Goal: Task Accomplishment & Management: Manage account settings

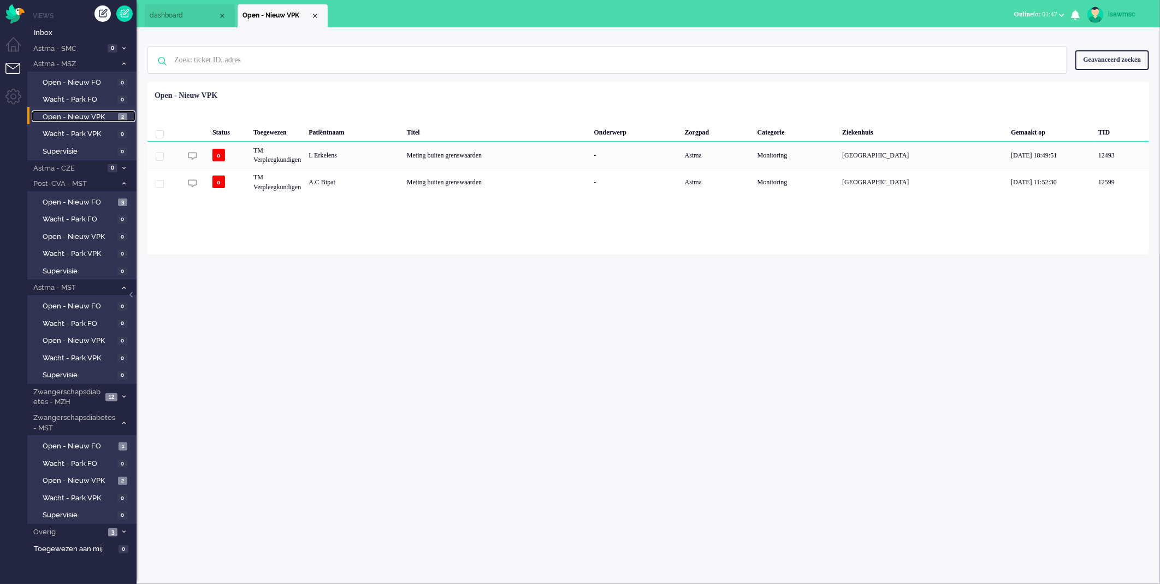
click at [116, 116] on link "Open - Nieuw VPK 2" at bounding box center [84, 116] width 104 height 12
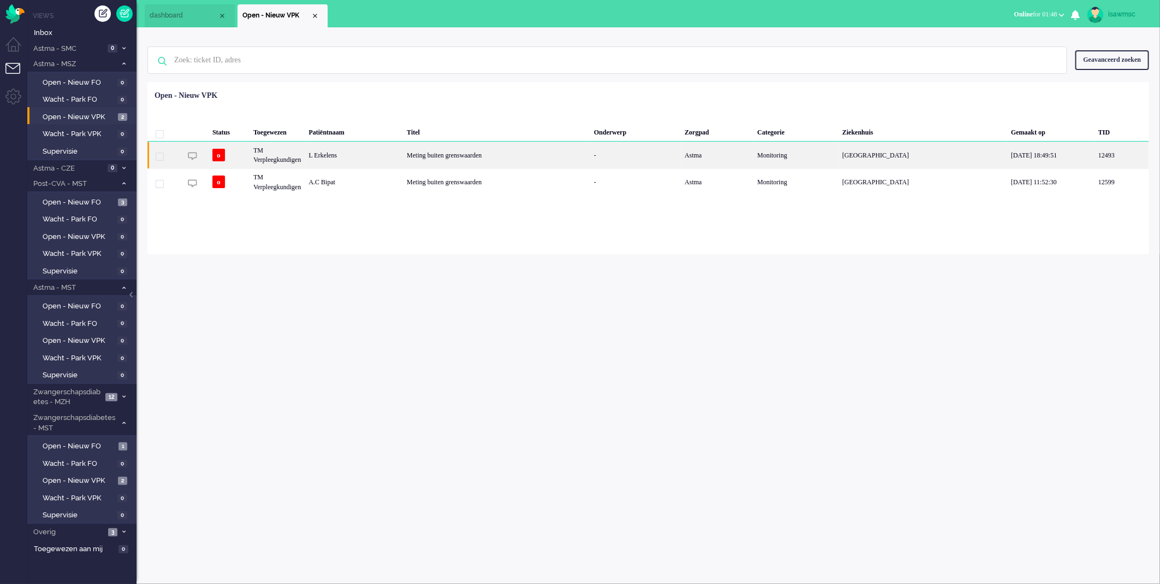
click at [474, 155] on div "Meting buiten grenswaarden" at bounding box center [496, 155] width 187 height 27
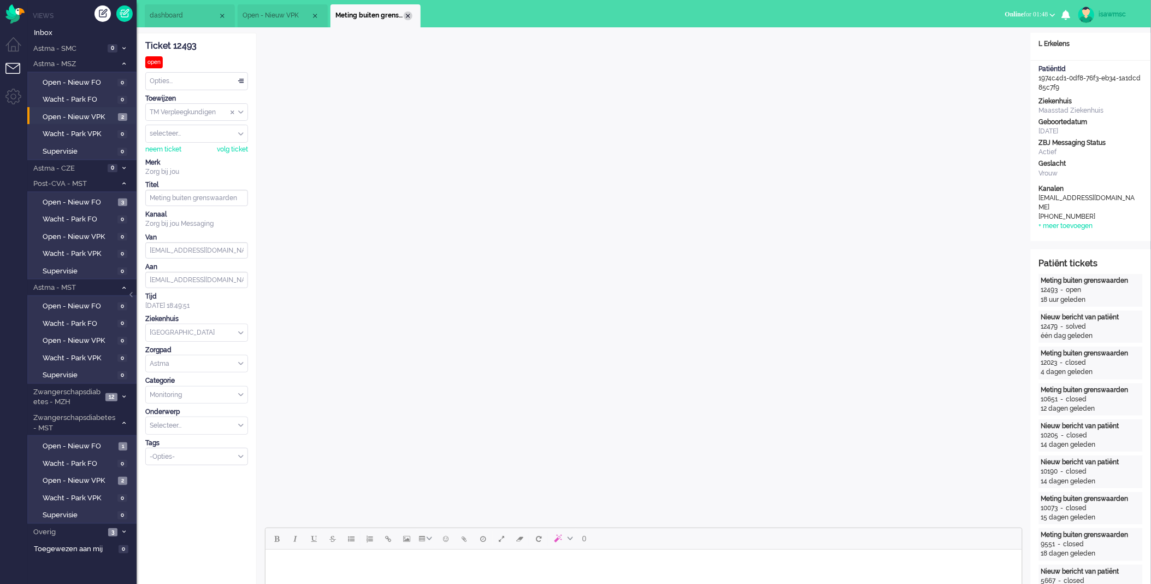
click at [407, 15] on div "Close tab" at bounding box center [408, 15] width 9 height 9
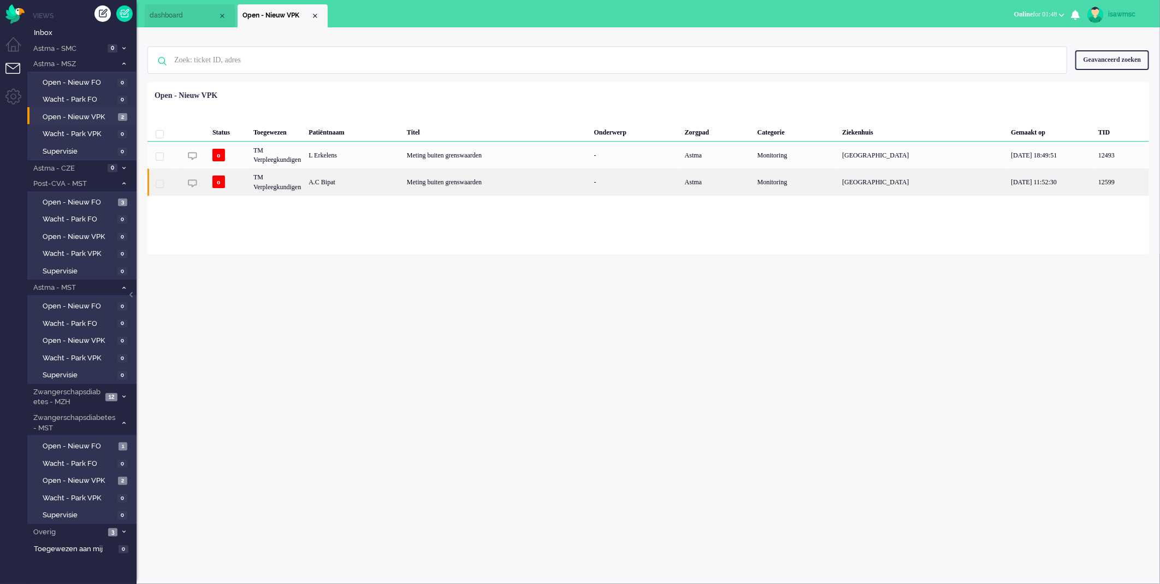
click at [345, 174] on div "A.C Bipat" at bounding box center [354, 181] width 98 height 27
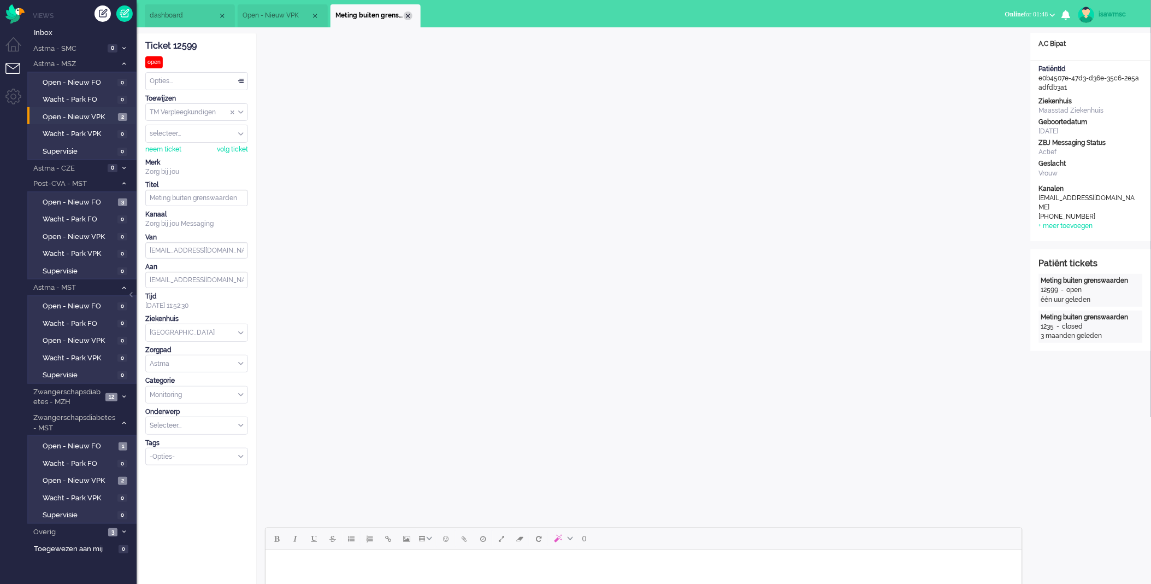
click at [409, 16] on div "Close tab" at bounding box center [408, 15] width 9 height 9
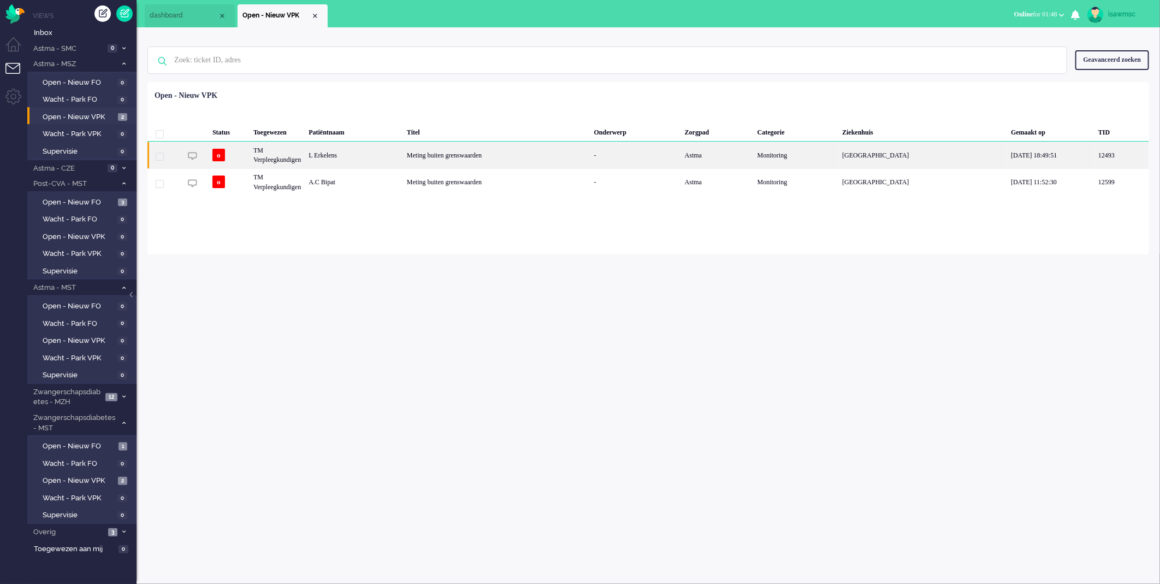
click at [428, 150] on div "Meting buiten grenswaarden" at bounding box center [496, 155] width 187 height 27
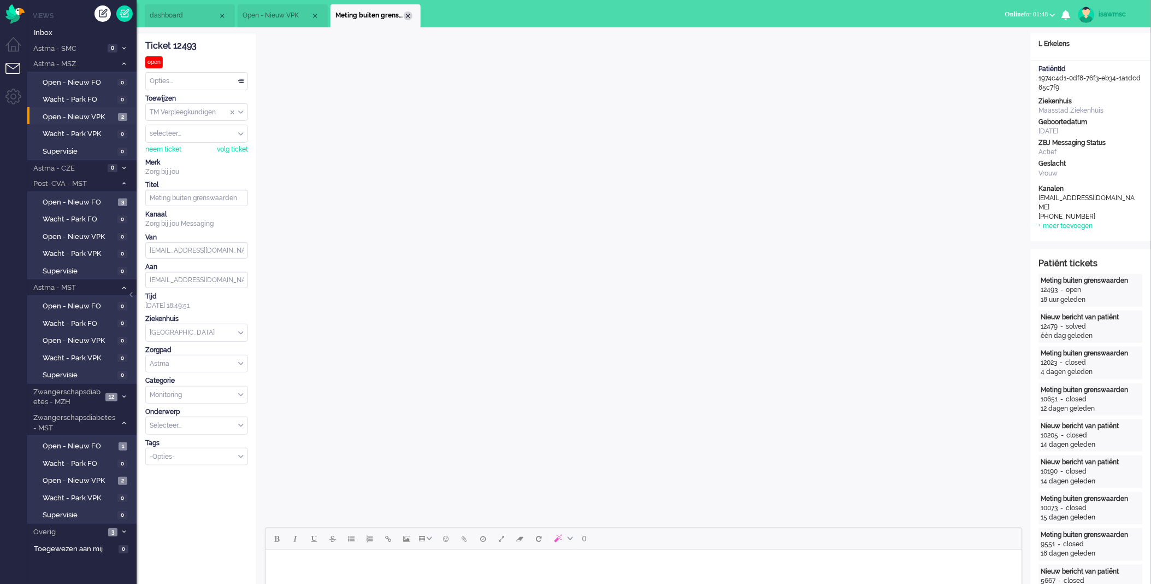
click at [406, 16] on div "Close tab" at bounding box center [408, 15] width 9 height 9
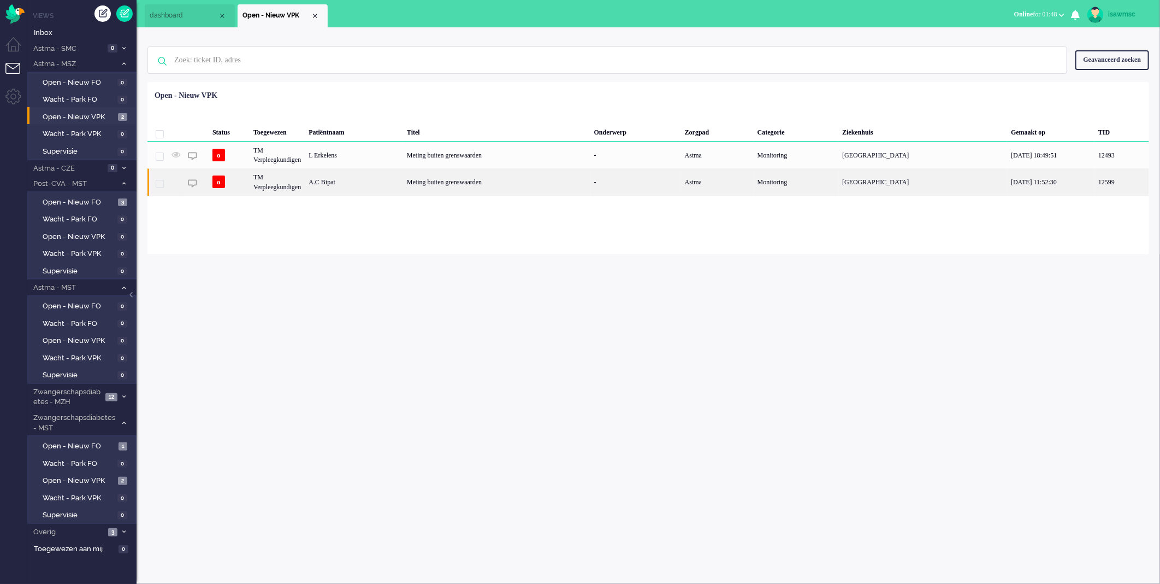
click at [428, 188] on div "Meting buiten grenswaarden" at bounding box center [496, 181] width 187 height 27
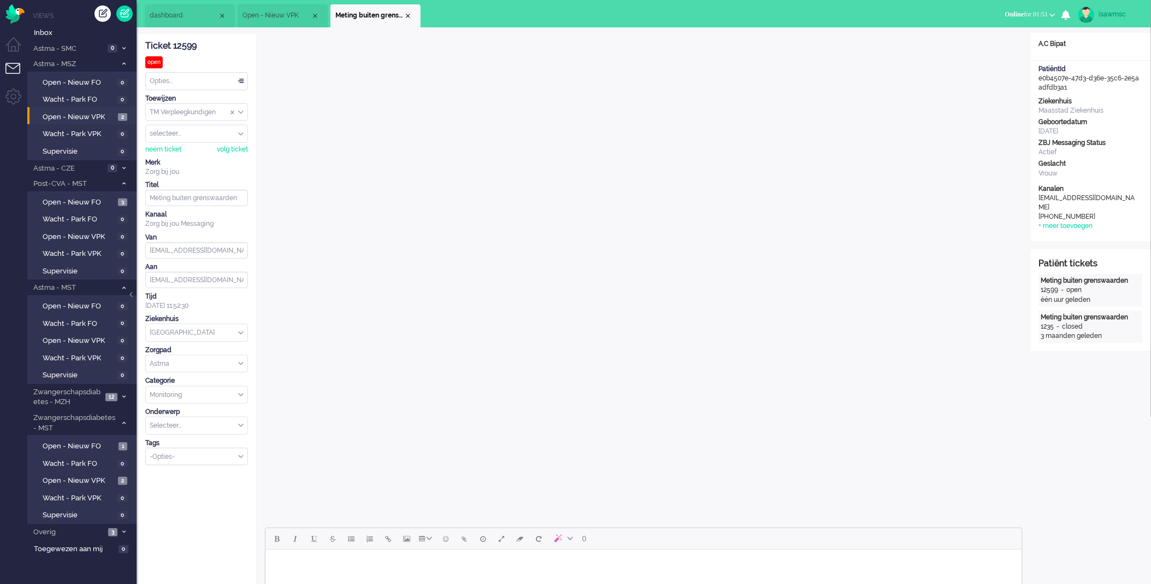
scroll to position [243, 0]
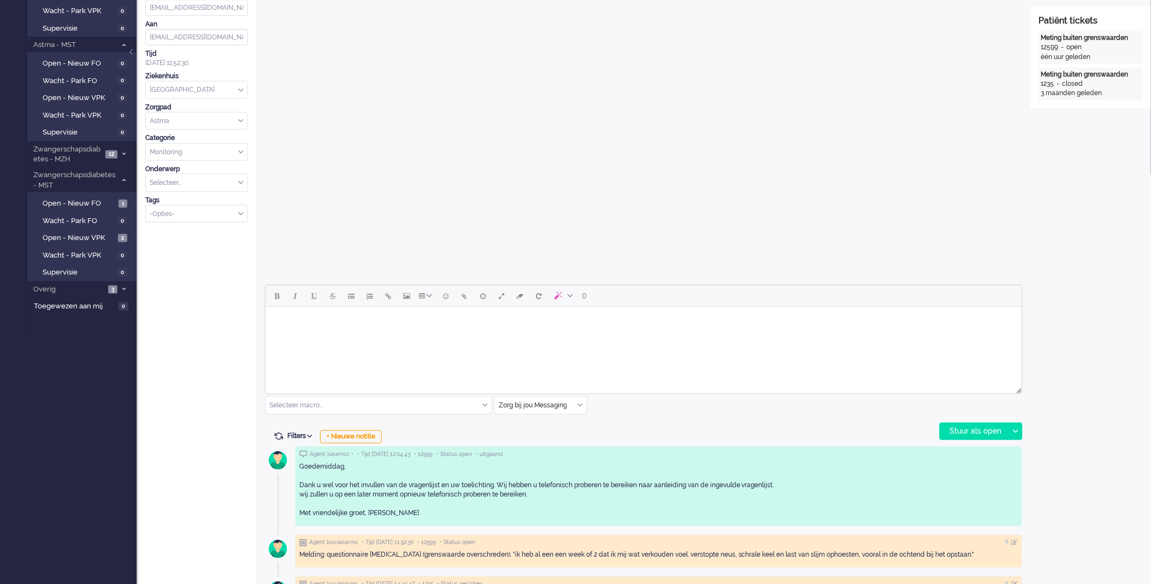
click at [581, 404] on div "Zorg bij jou Messaging" at bounding box center [541, 405] width 92 height 17
click at [554, 434] on span "uitgaand telefoon" at bounding box center [527, 437] width 54 height 9
click at [958, 429] on div "Stuur als open" at bounding box center [974, 431] width 68 height 16
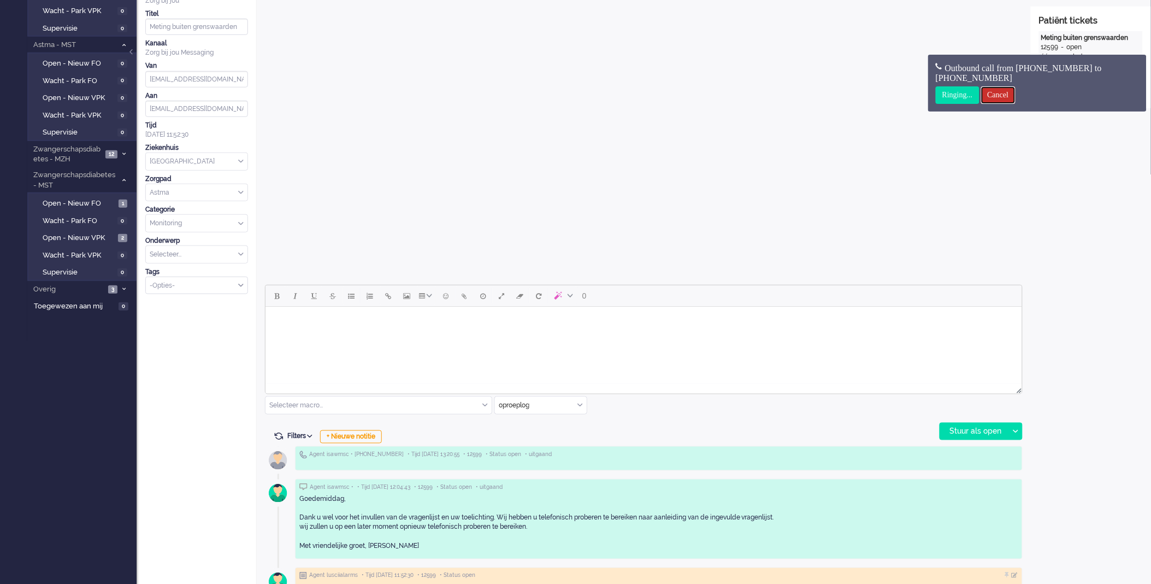
click at [1006, 90] on input "Cancel" at bounding box center [998, 94] width 34 height 17
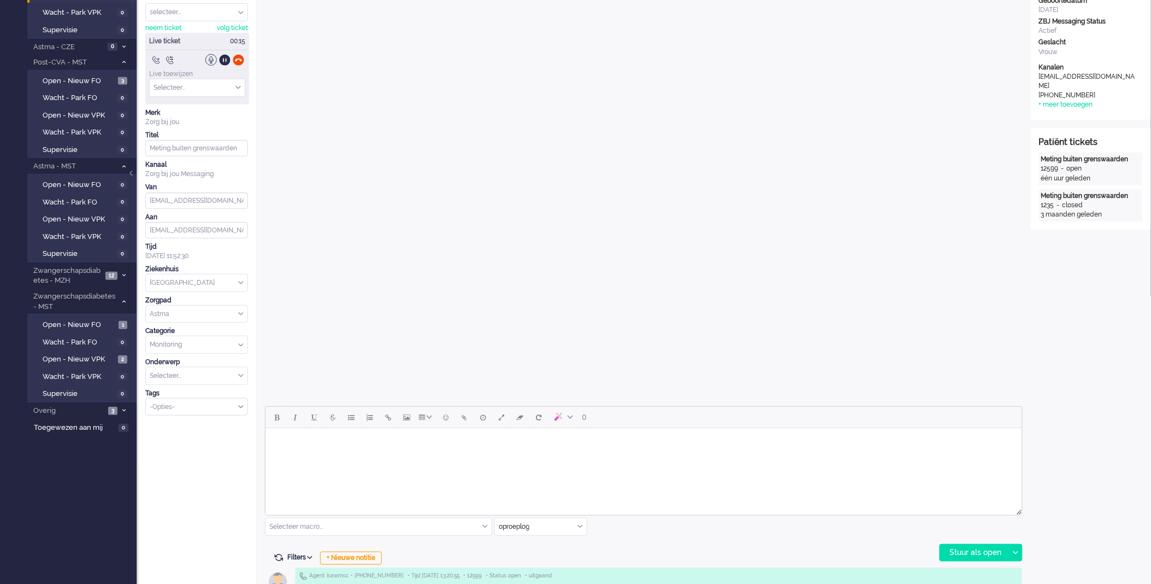
scroll to position [0, 0]
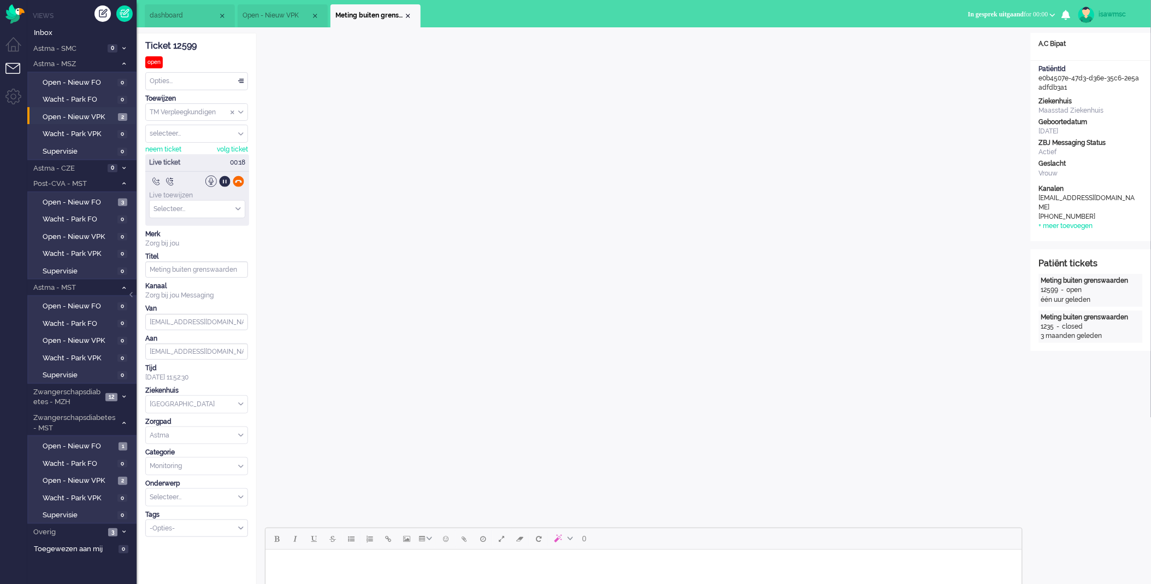
click at [236, 178] on div at bounding box center [238, 180] width 11 height 11
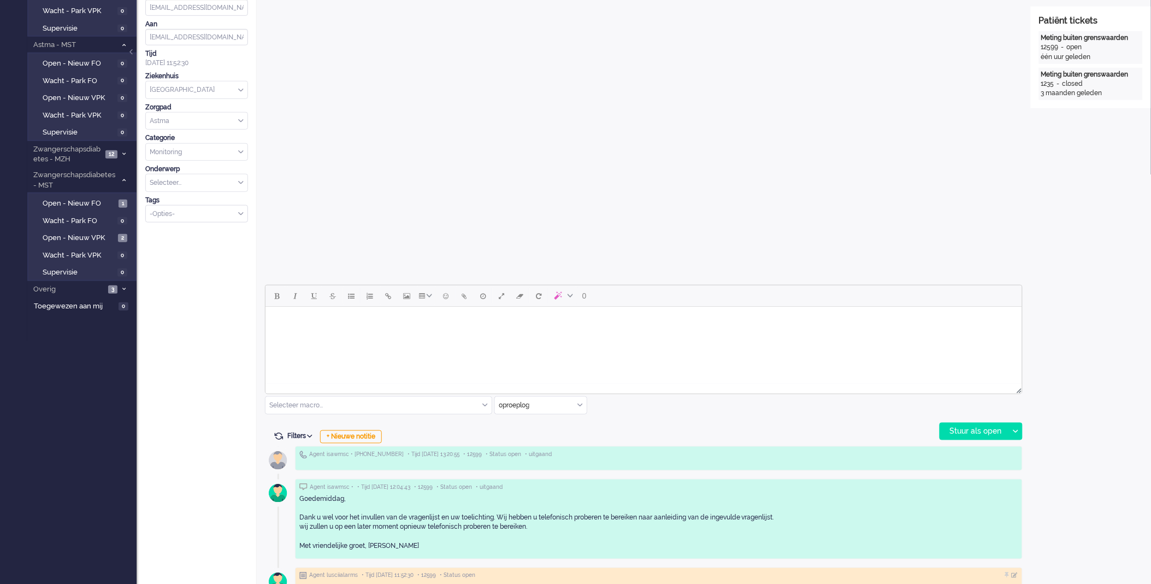
scroll to position [303, 0]
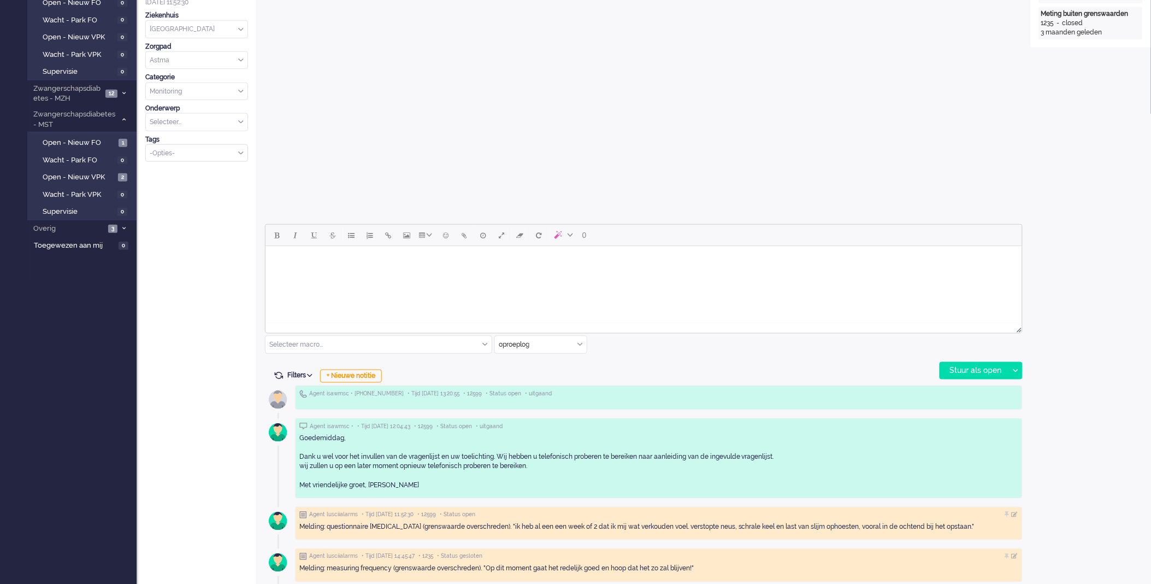
click at [429, 272] on html at bounding box center [643, 259] width 757 height 28
click at [578, 346] on div "oproeplog" at bounding box center [541, 344] width 92 height 17
click at [545, 408] on span "Zorg bij jou Messaging" at bounding box center [534, 407] width 68 height 9
click at [546, 273] on html at bounding box center [643, 259] width 757 height 28
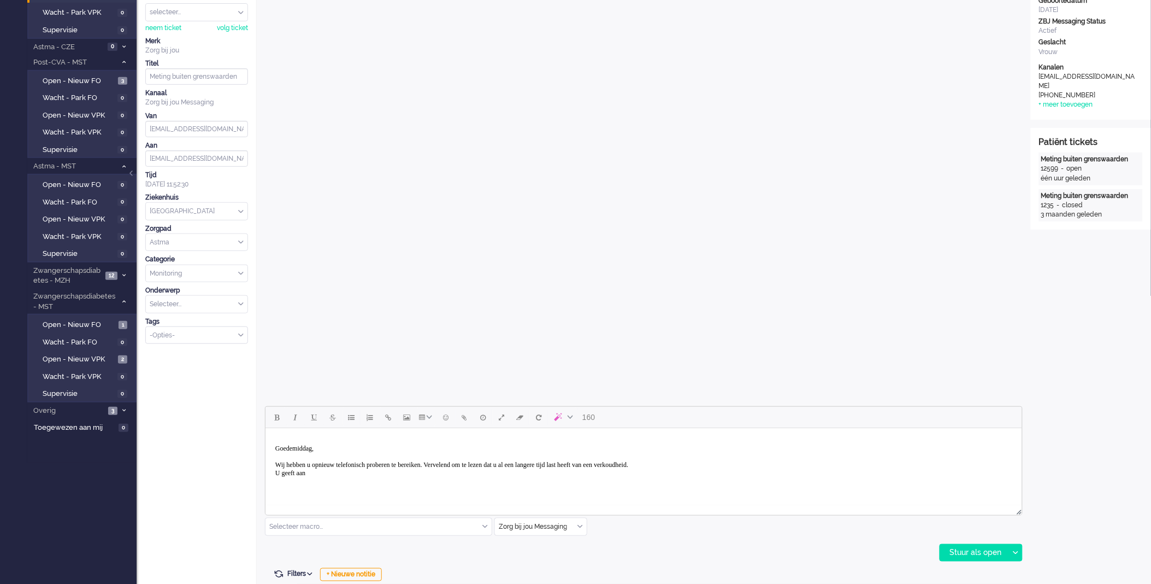
scroll to position [182, 0]
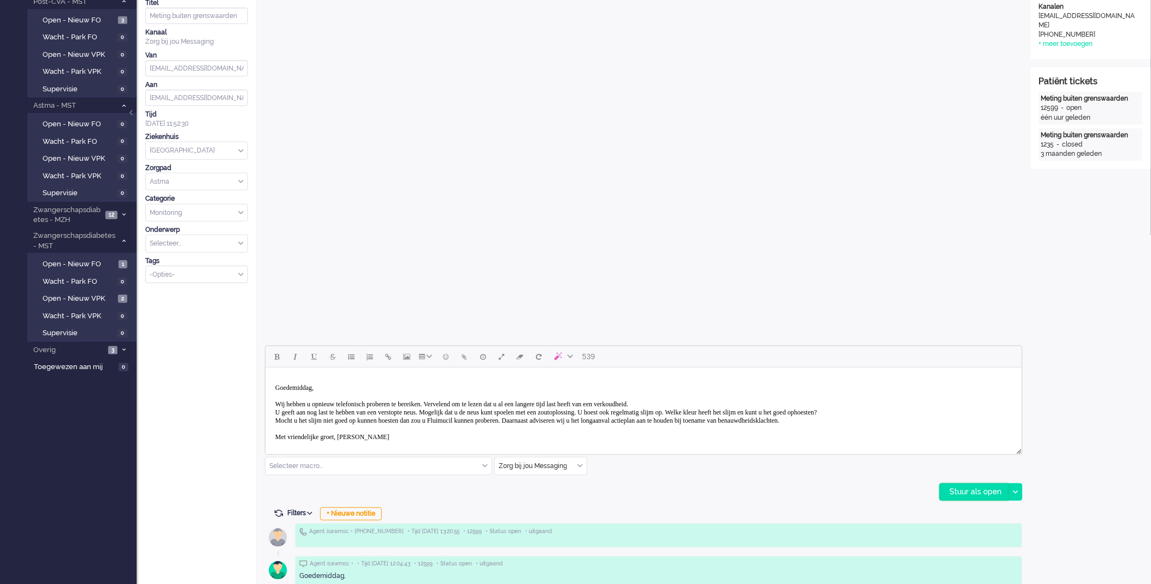
click at [974, 491] on div "Stuur als open" at bounding box center [974, 492] width 68 height 16
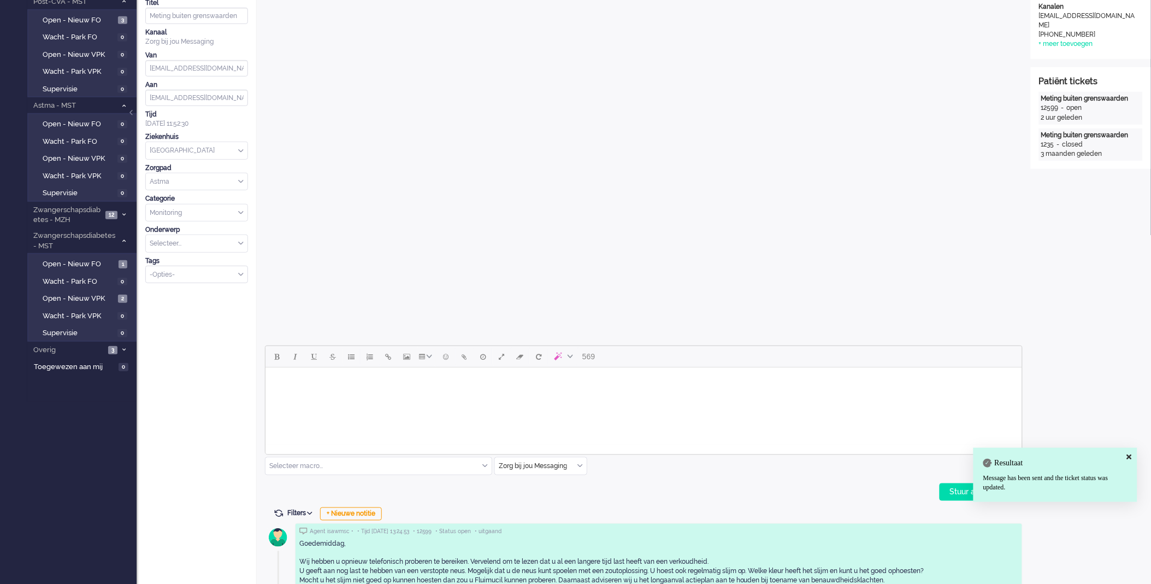
scroll to position [0, 0]
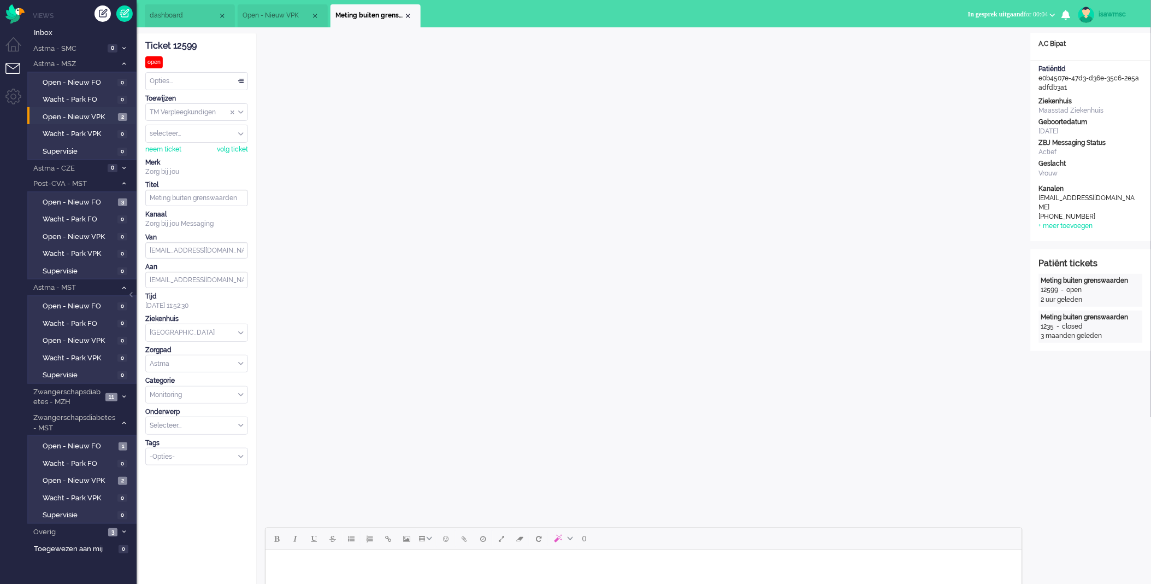
click at [1012, 14] on span "In gesprek uitgaand" at bounding box center [996, 14] width 56 height 8
click at [993, 51] on label "Online" at bounding box center [1010, 48] width 86 height 9
click at [410, 16] on div "Close tab" at bounding box center [408, 15] width 9 height 9
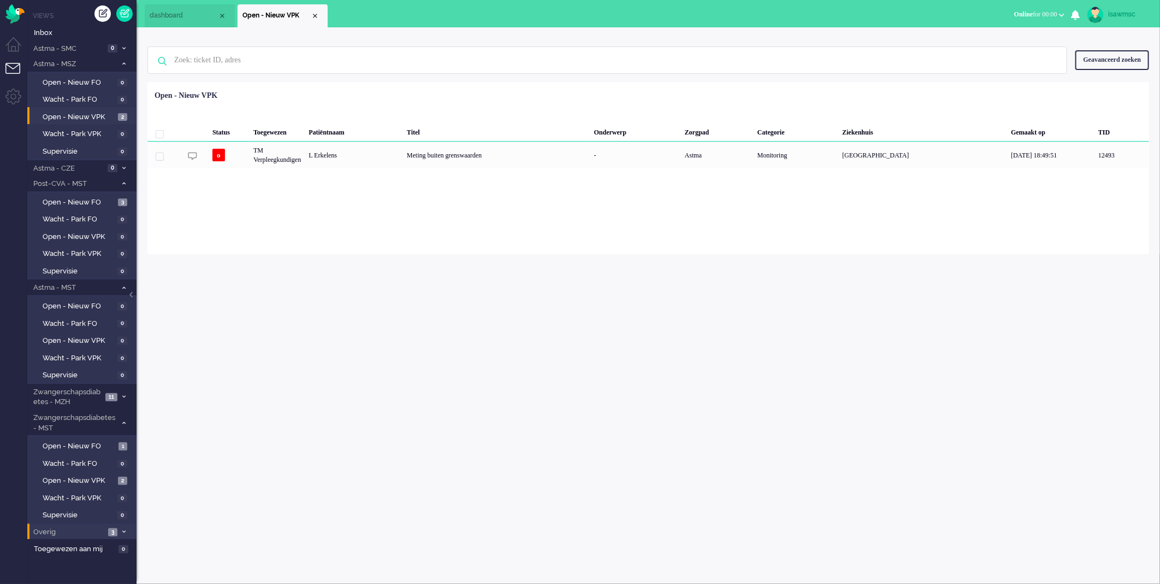
click at [100, 528] on span "Overig" at bounding box center [68, 532] width 73 height 10
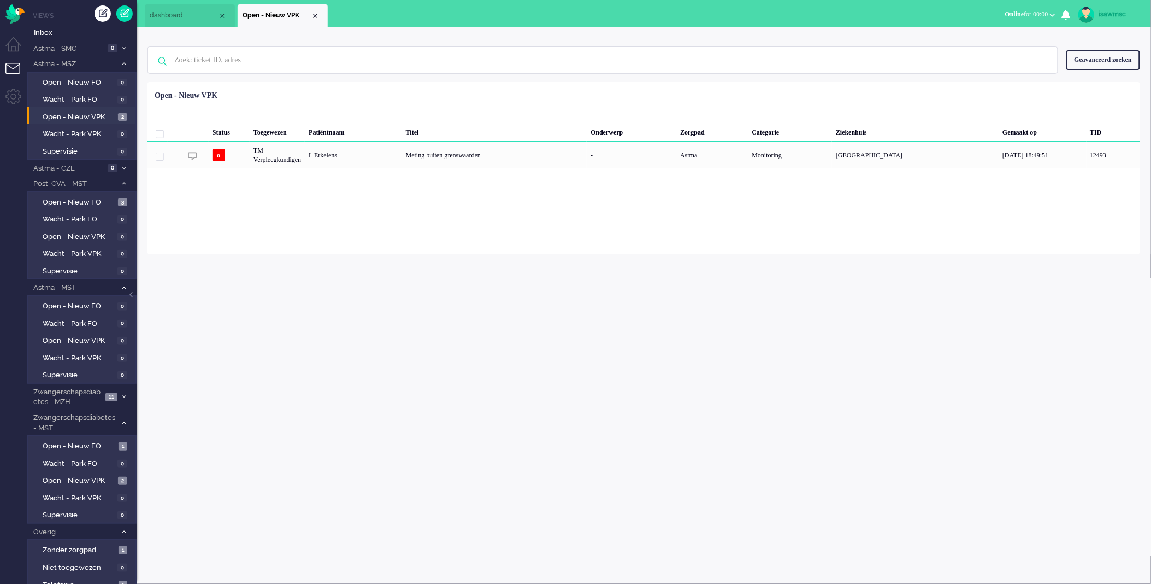
scroll to position [38, 0]
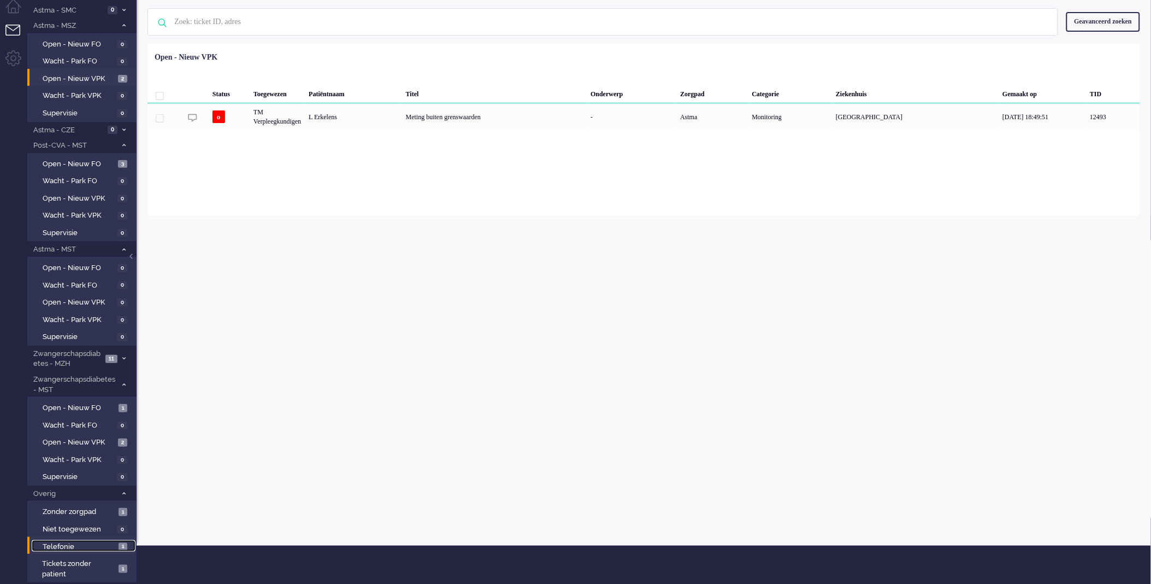
click at [116, 540] on link "Telefonie 1" at bounding box center [84, 546] width 104 height 12
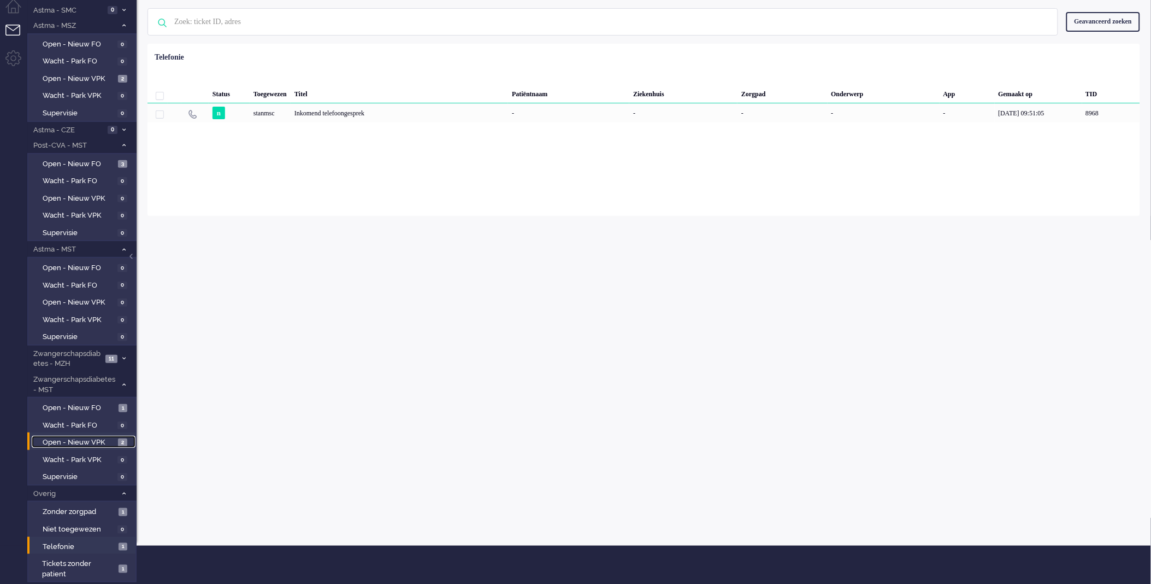
click at [114, 438] on span "Open - Nieuw VPK" at bounding box center [79, 442] width 73 height 10
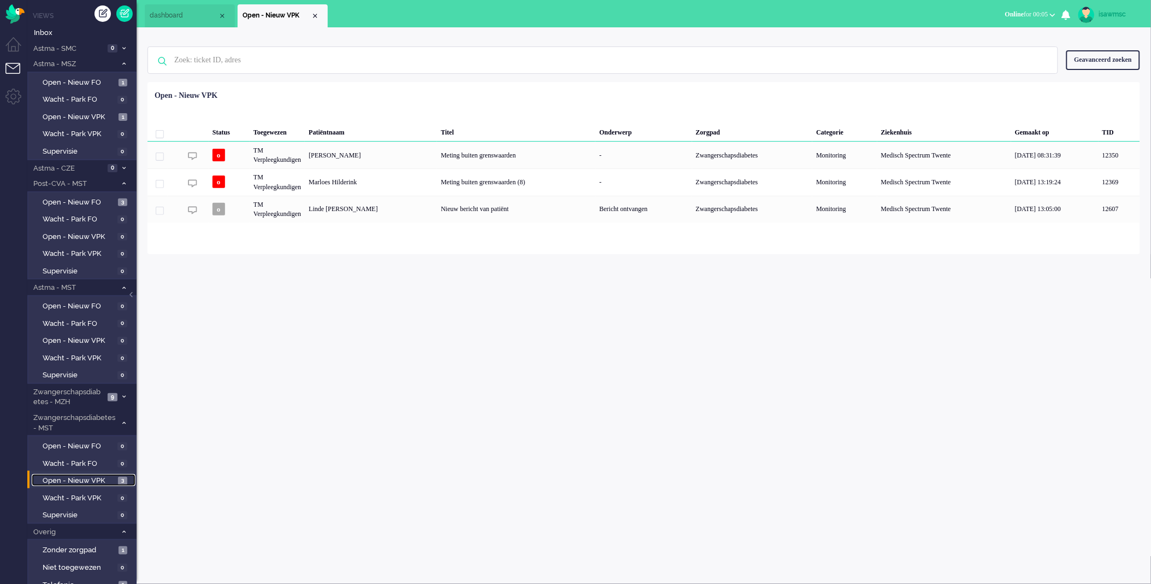
scroll to position [38, 0]
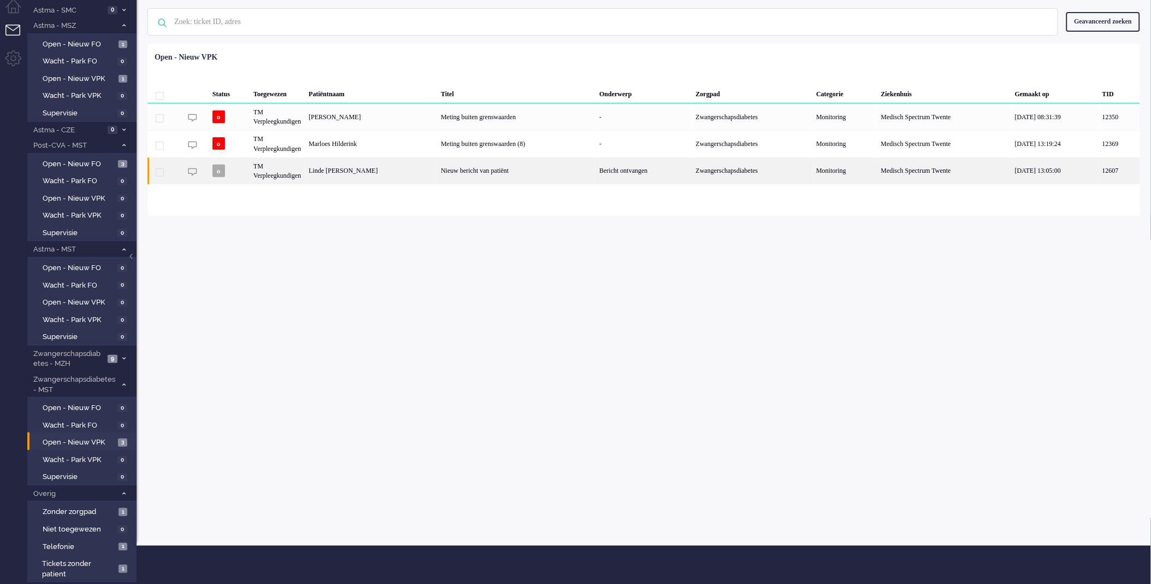
click at [581, 172] on div "Nieuw bericht van patiënt" at bounding box center [516, 170] width 158 height 27
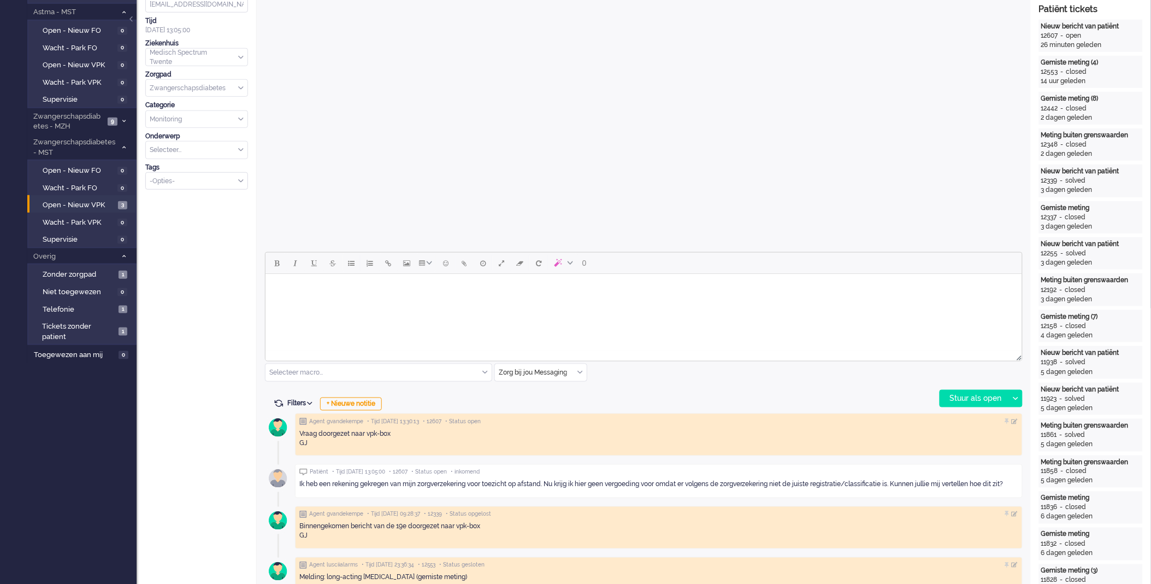
scroll to position [93, 0]
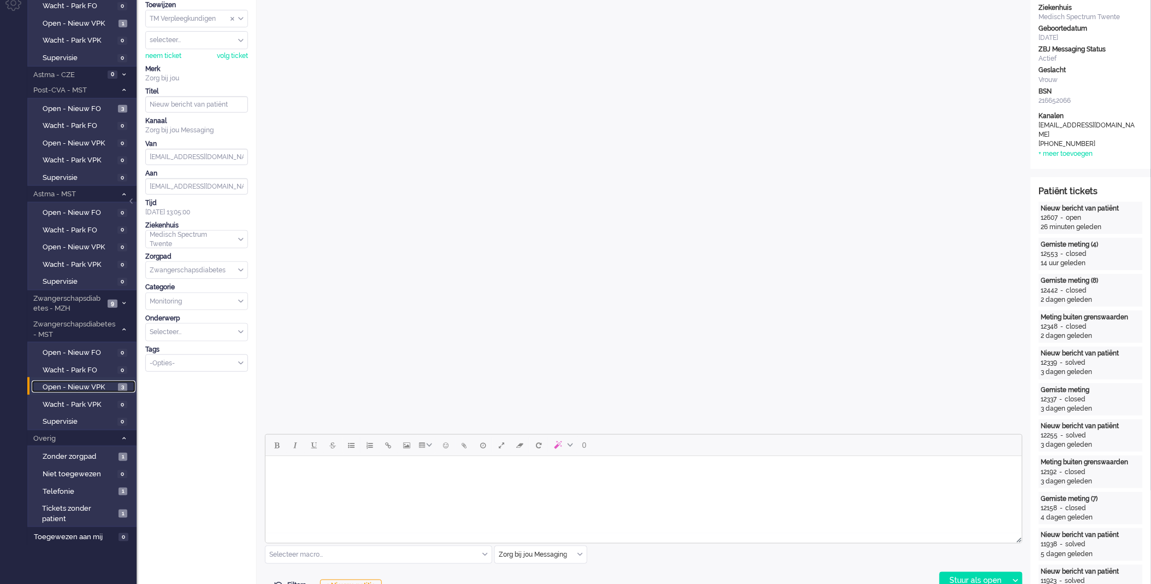
click at [115, 382] on span "Open - Nieuw VPK" at bounding box center [79, 387] width 73 height 10
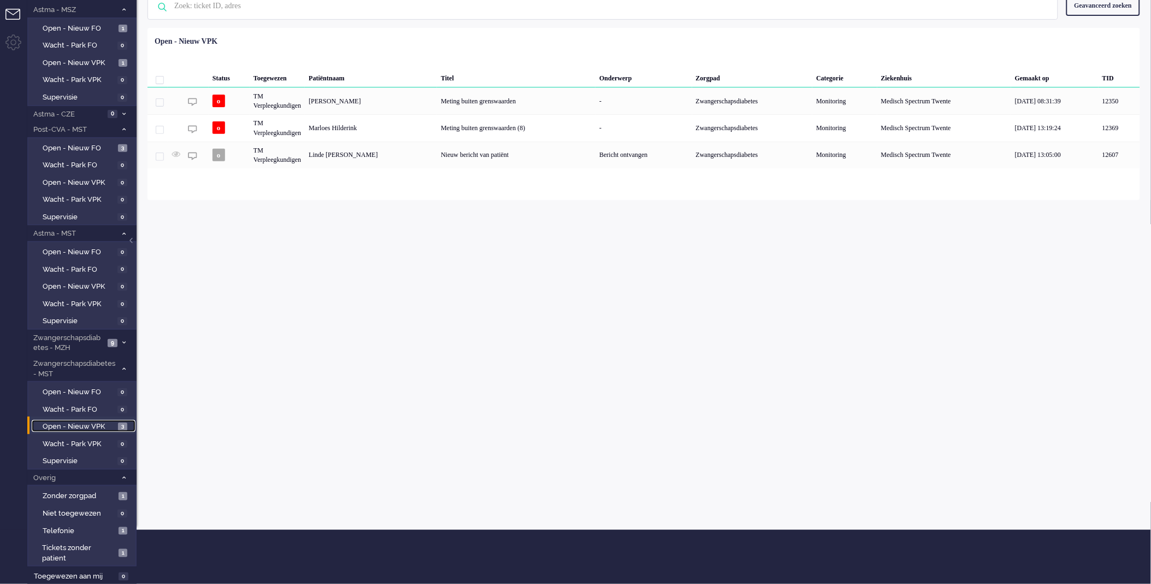
scroll to position [38, 0]
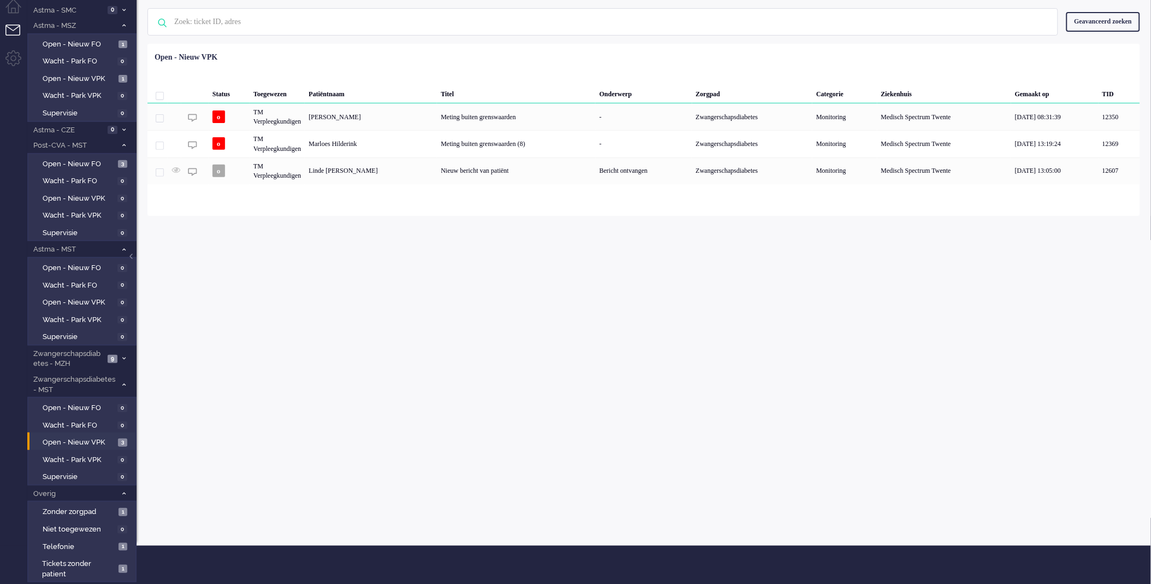
click at [279, 367] on div "isawmsc Thuis Ticket Csat Ticket Bijdragen Per dag Ticket Bijdragen Per Kanaal …" at bounding box center [644, 267] width 1015 height 556
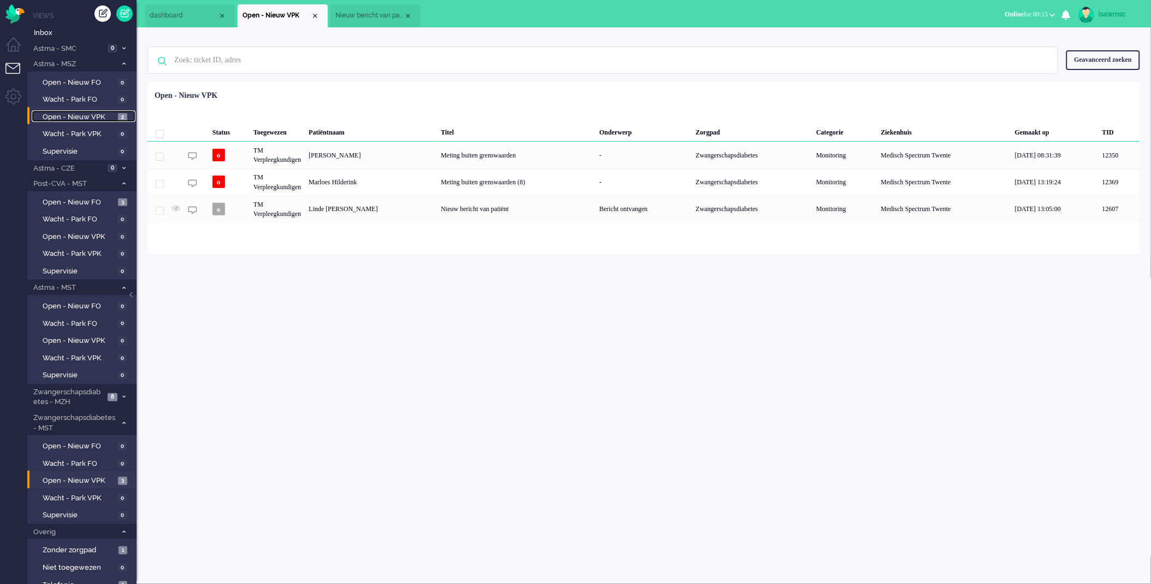
click at [112, 117] on span "Open - Nieuw VPK" at bounding box center [79, 117] width 73 height 10
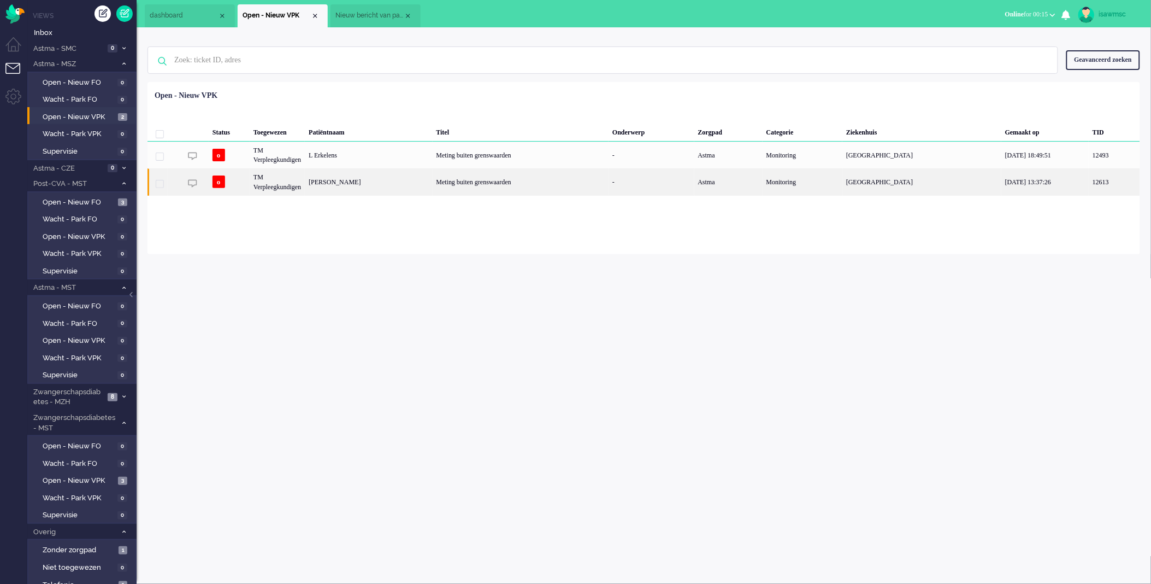
click at [375, 187] on div "[PERSON_NAME]" at bounding box center [368, 181] width 127 height 27
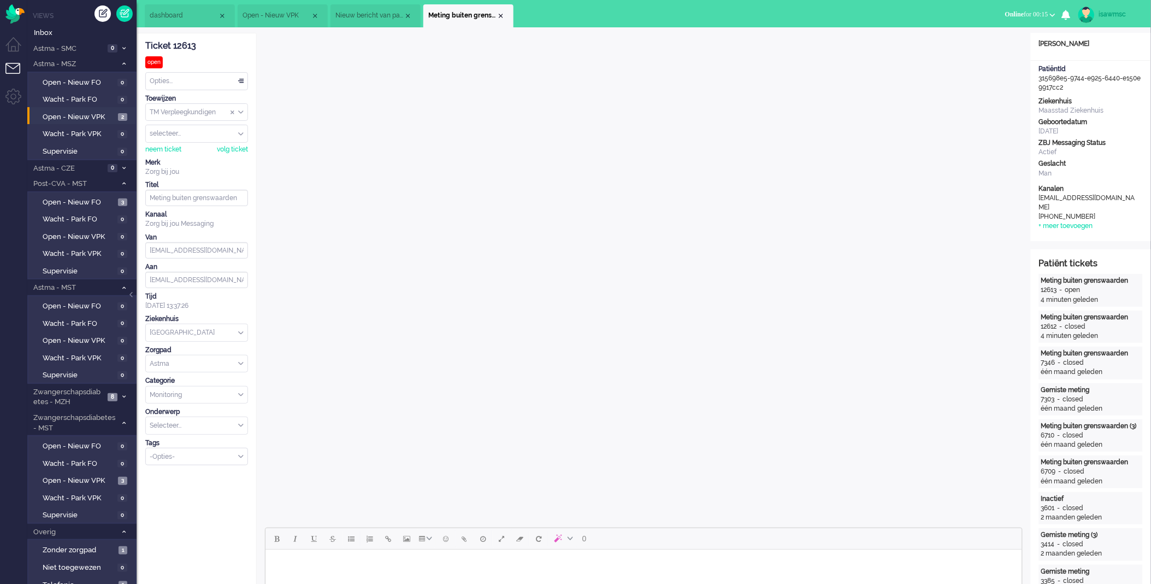
click at [503, 19] on li "Meting buiten grenswaarden" at bounding box center [468, 15] width 90 height 23
click at [503, 19] on div "Close tab" at bounding box center [501, 15] width 9 height 9
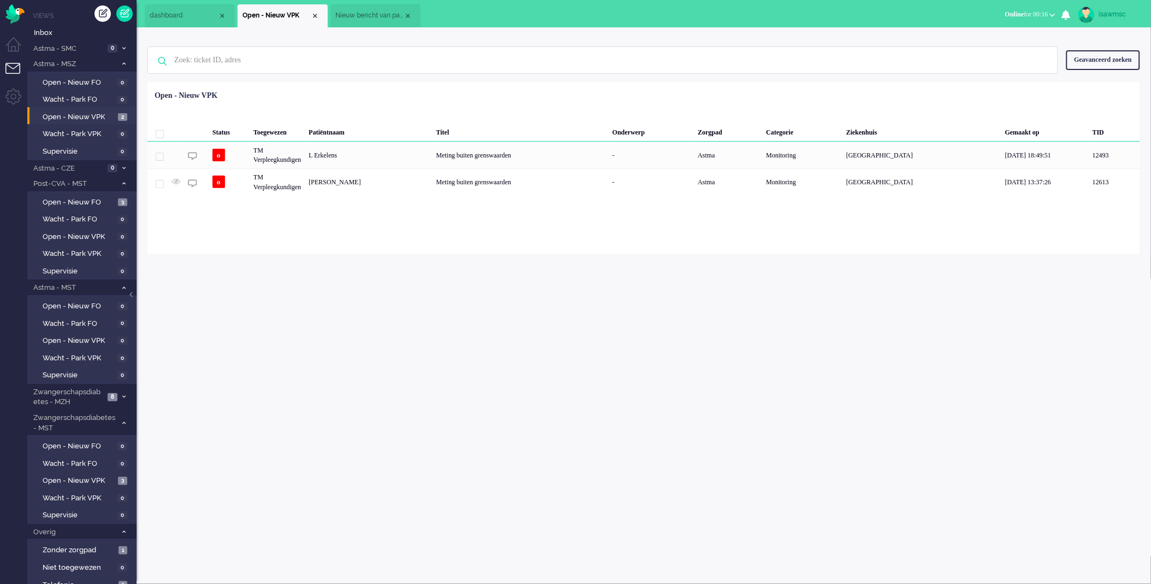
click at [488, 21] on ul "dashboard Open - Nieuw VPK" at bounding box center [537, 13] width 785 height 27
click at [410, 17] on div "Close tab" at bounding box center [408, 15] width 9 height 9
click at [7, 578] on ul "Menu" at bounding box center [13, 292] width 27 height 584
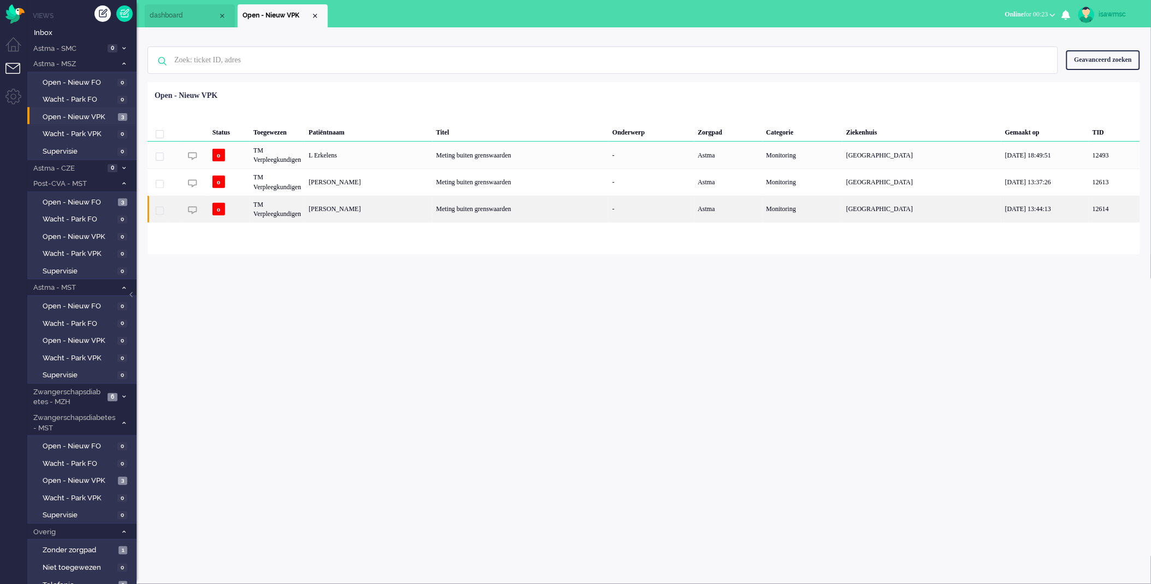
click at [384, 214] on div "[PERSON_NAME]" at bounding box center [368, 209] width 127 height 27
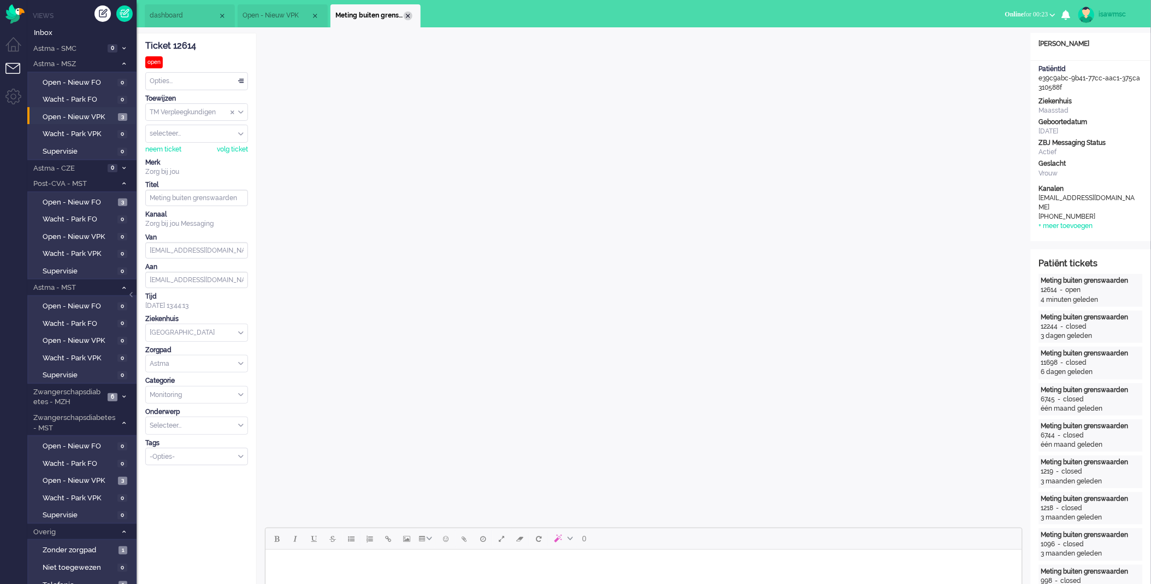
click at [410, 17] on div "Close tab" at bounding box center [408, 15] width 9 height 9
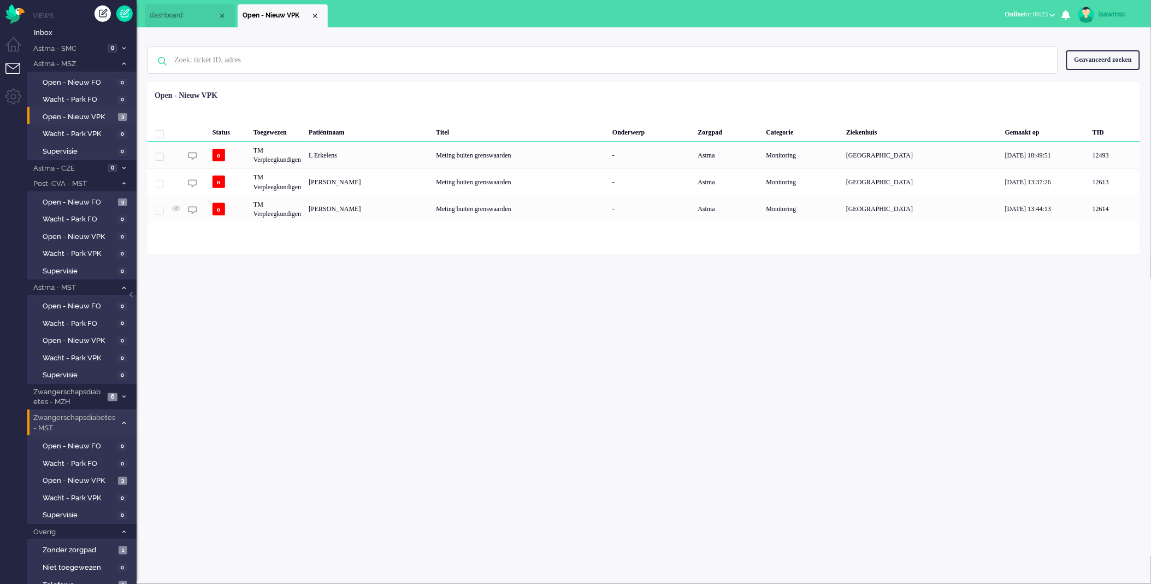
scroll to position [38, 0]
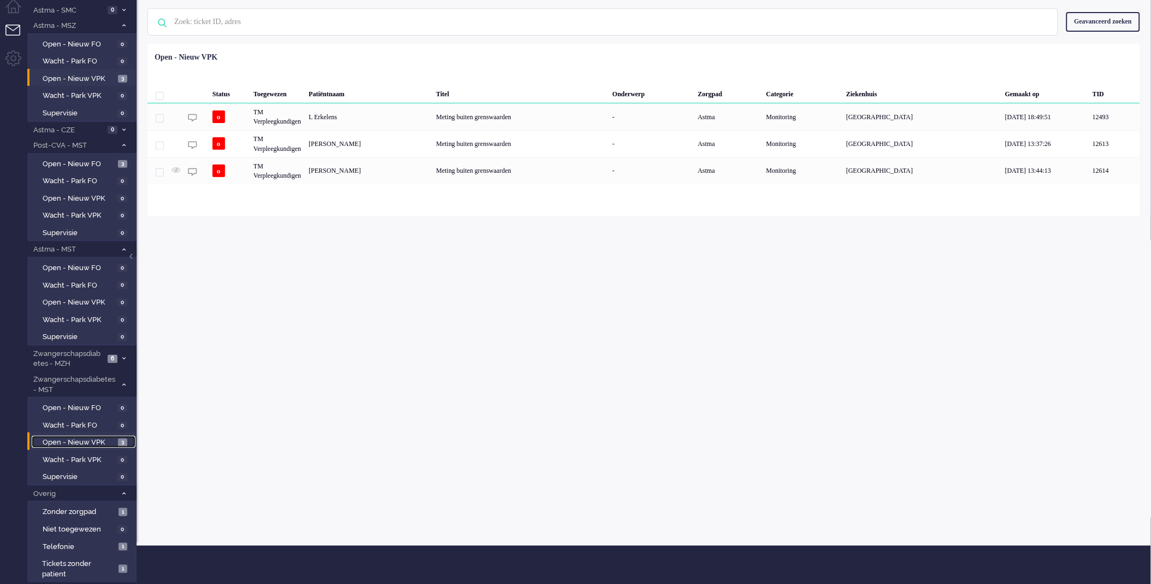
click at [104, 439] on span "Open - Nieuw VPK" at bounding box center [79, 442] width 73 height 10
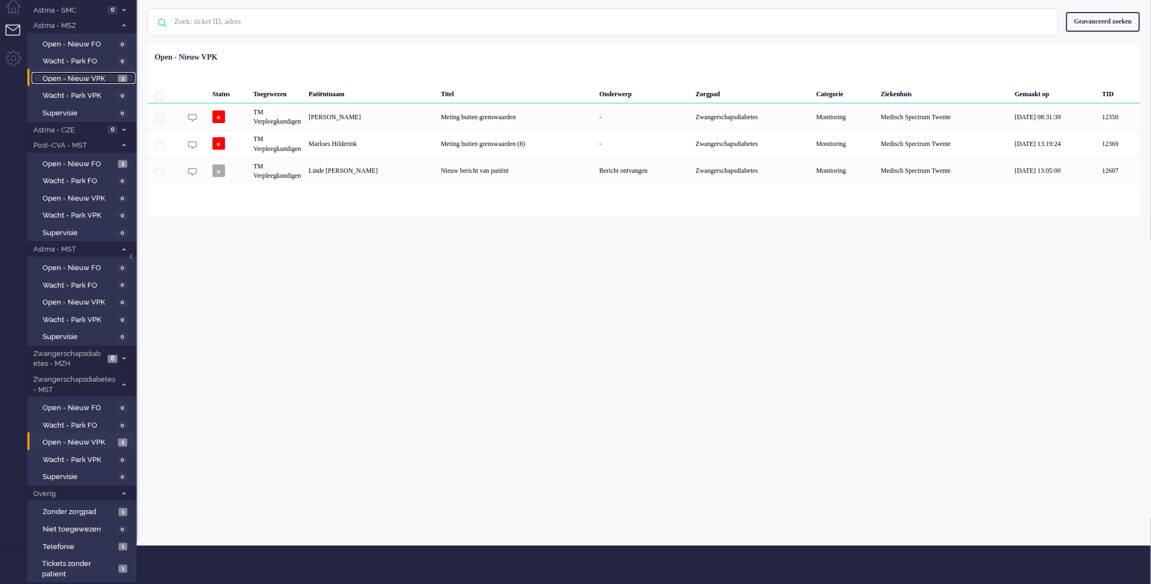
click at [114, 75] on span "Open - Nieuw VPK" at bounding box center [79, 79] width 73 height 10
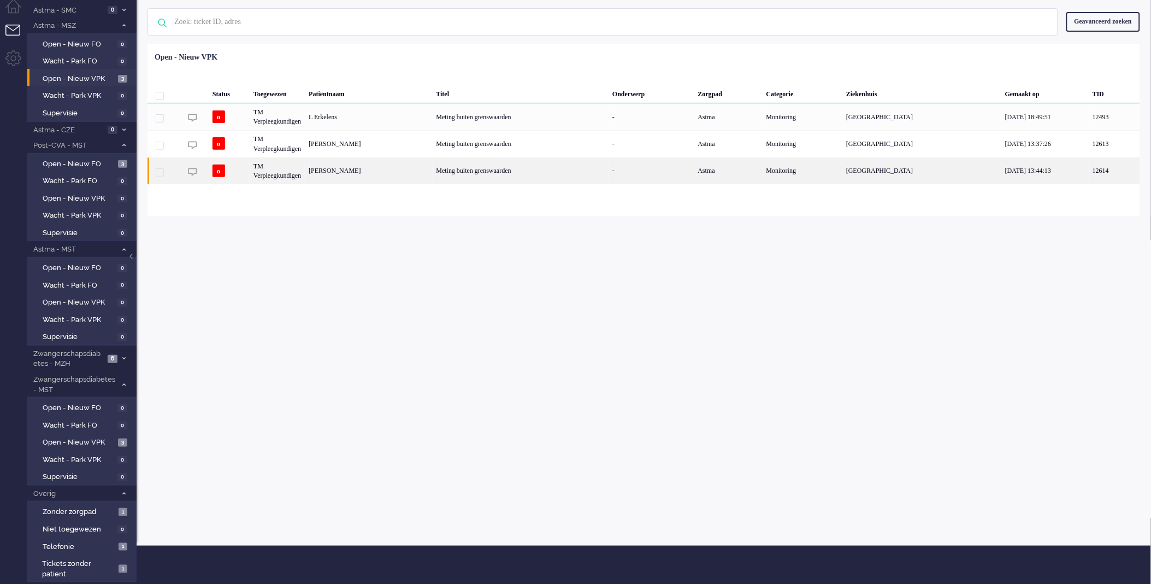
click at [341, 160] on div "[PERSON_NAME]" at bounding box center [368, 170] width 127 height 27
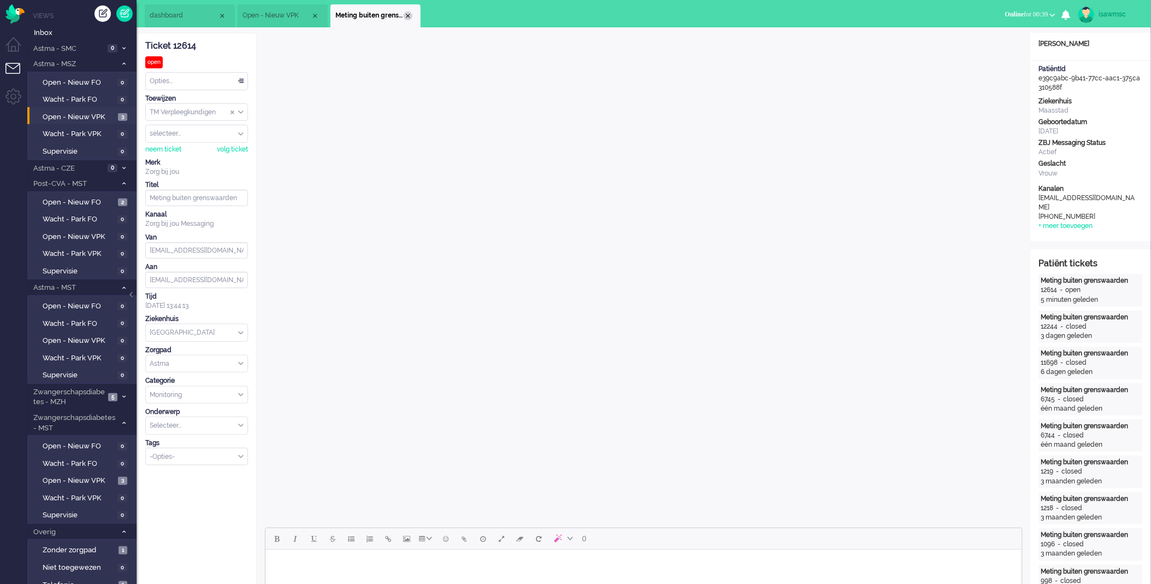
click at [409, 13] on div "Close tab" at bounding box center [408, 15] width 9 height 9
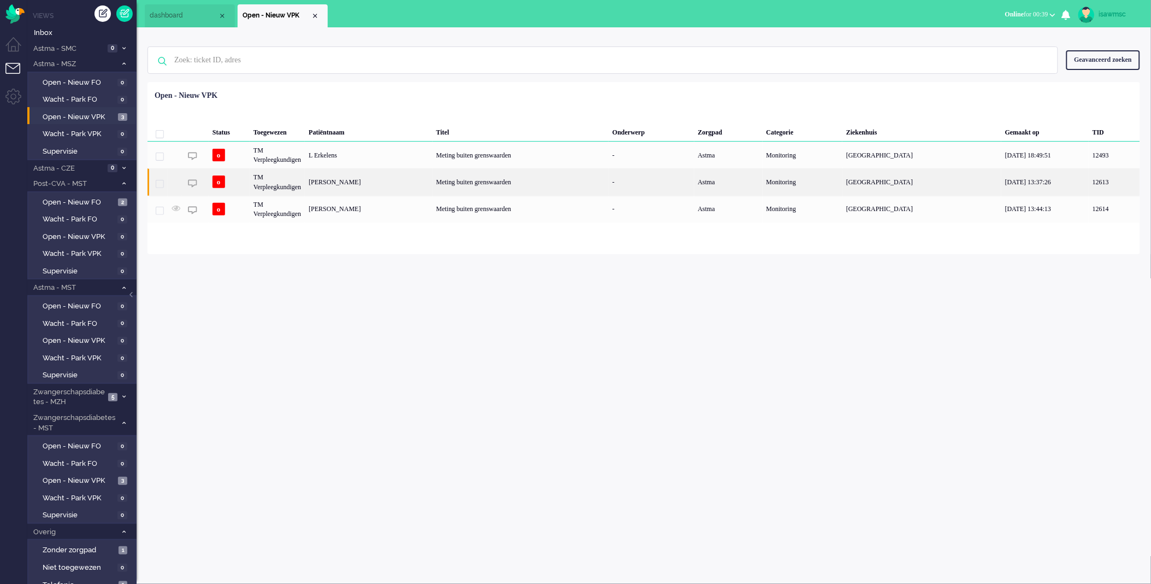
click at [415, 181] on div "[PERSON_NAME]" at bounding box center [368, 181] width 127 height 27
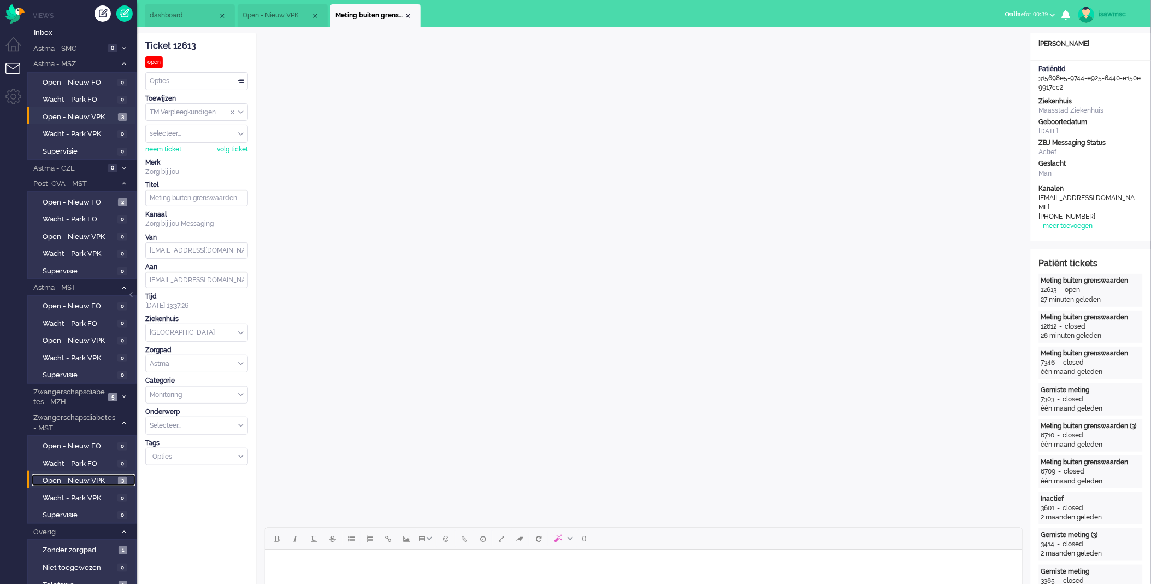
click at [79, 475] on span "Open - Nieuw VPK" at bounding box center [79, 480] width 73 height 10
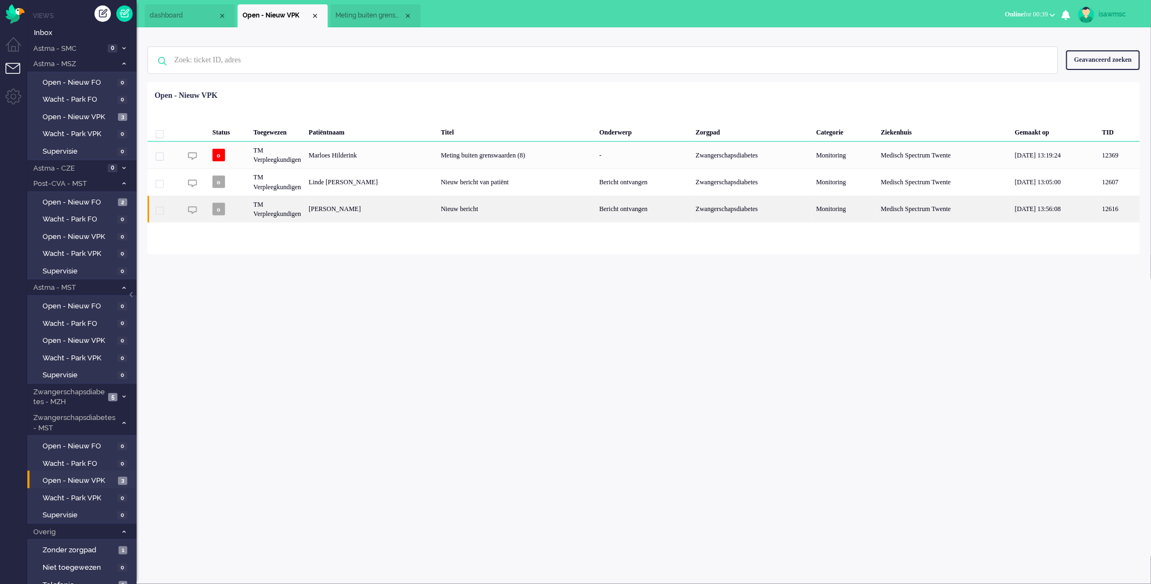
click at [372, 216] on div "[PERSON_NAME]" at bounding box center [371, 209] width 132 height 27
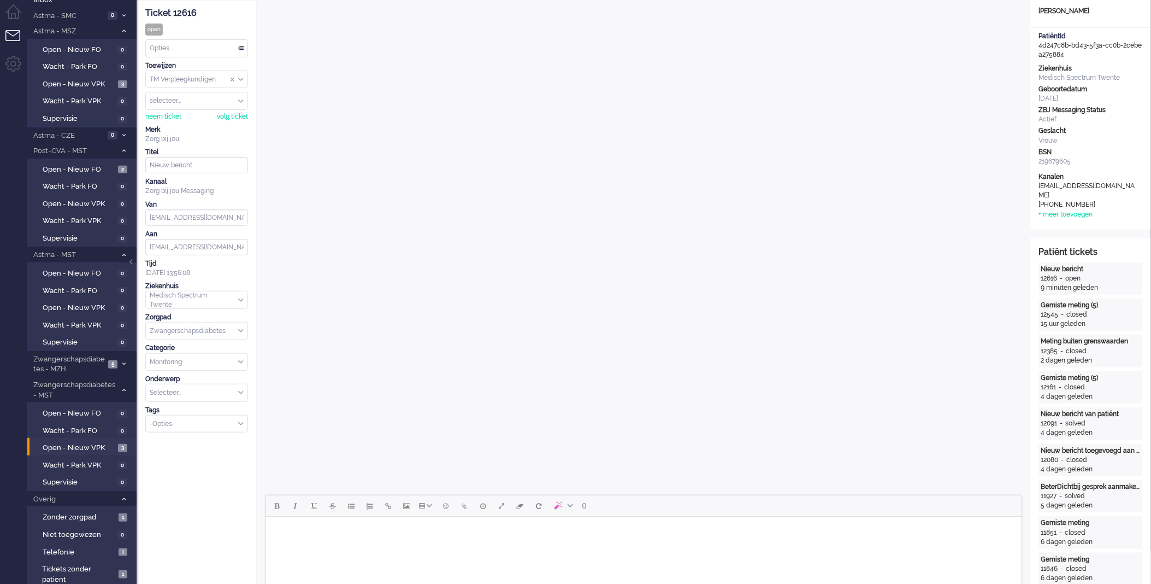
scroll to position [215, 0]
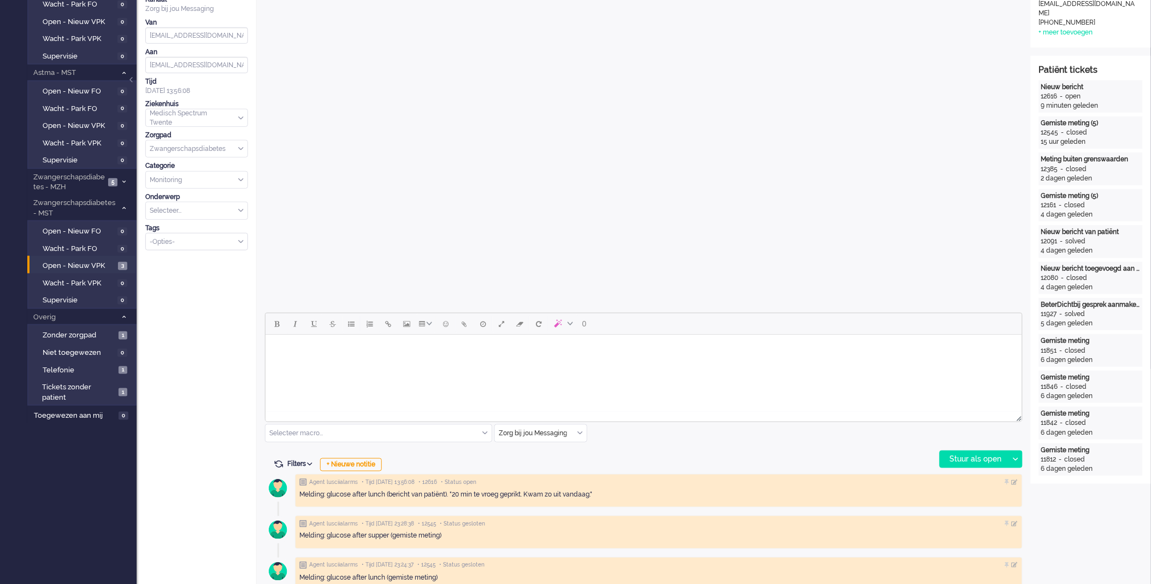
click at [424, 362] on html at bounding box center [643, 348] width 757 height 28
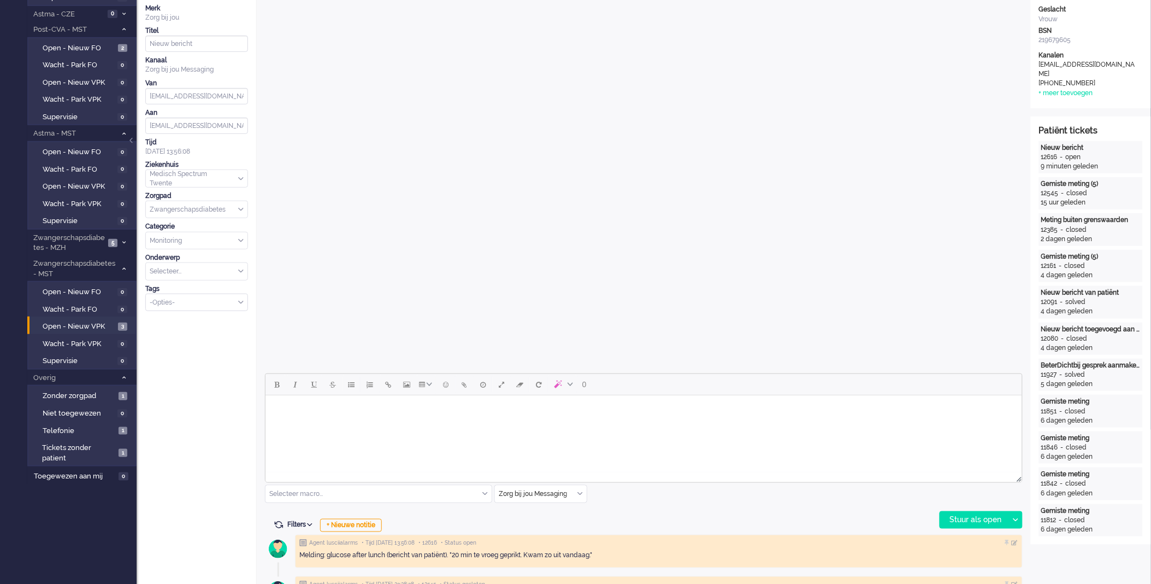
scroll to position [0, 0]
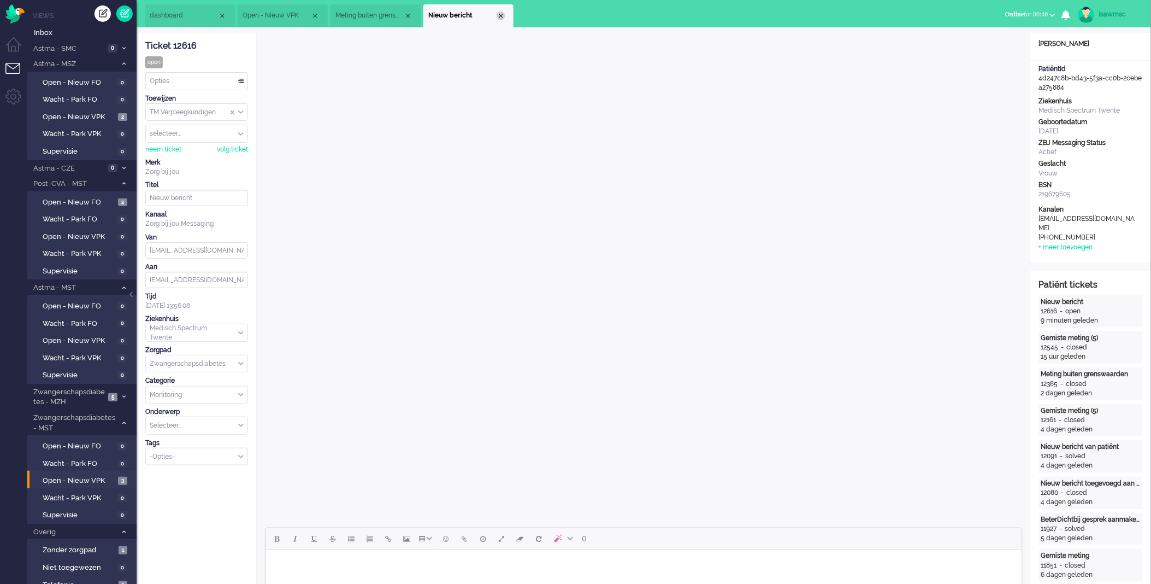
click at [500, 16] on div "Close tab" at bounding box center [501, 15] width 9 height 9
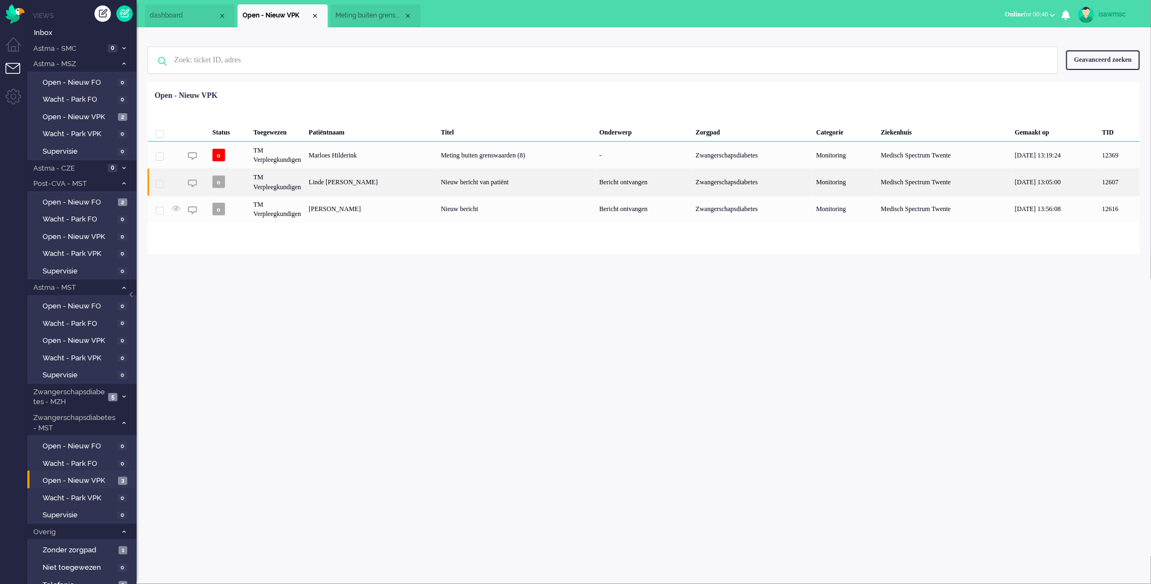
click at [405, 186] on div "Linde [PERSON_NAME]" at bounding box center [371, 181] width 132 height 27
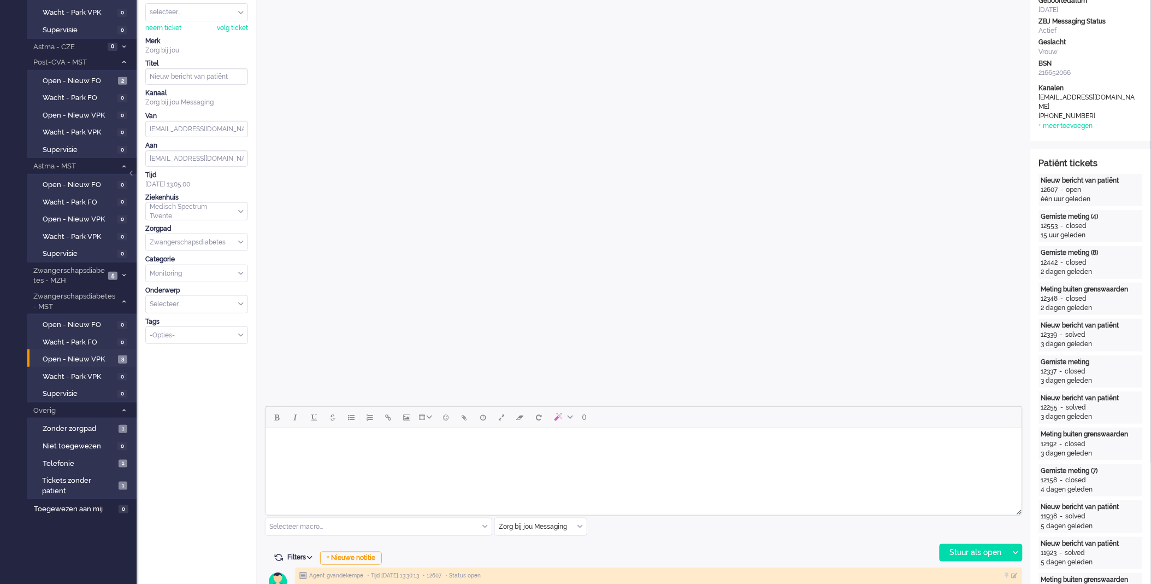
scroll to position [182, 0]
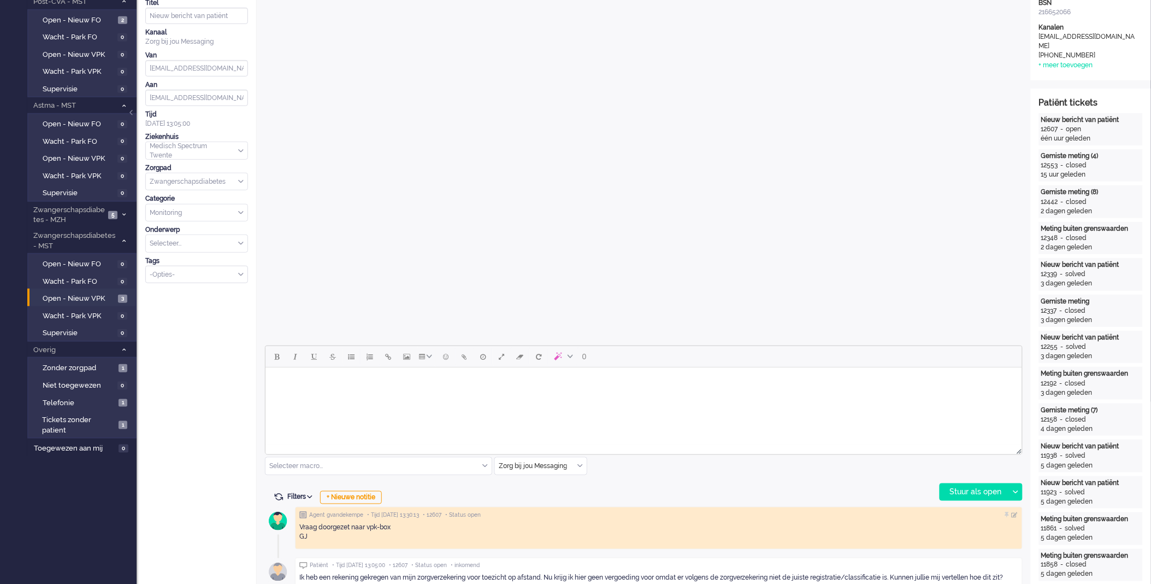
click at [366, 394] on html at bounding box center [643, 381] width 757 height 28
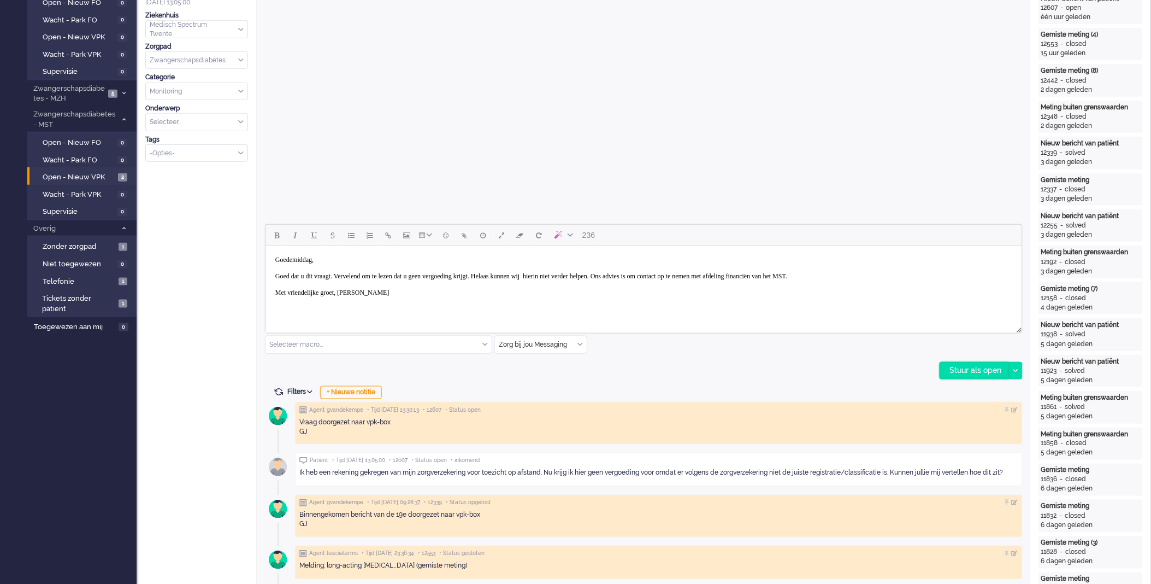
click at [963, 368] on div "Stuur als open" at bounding box center [974, 370] width 68 height 16
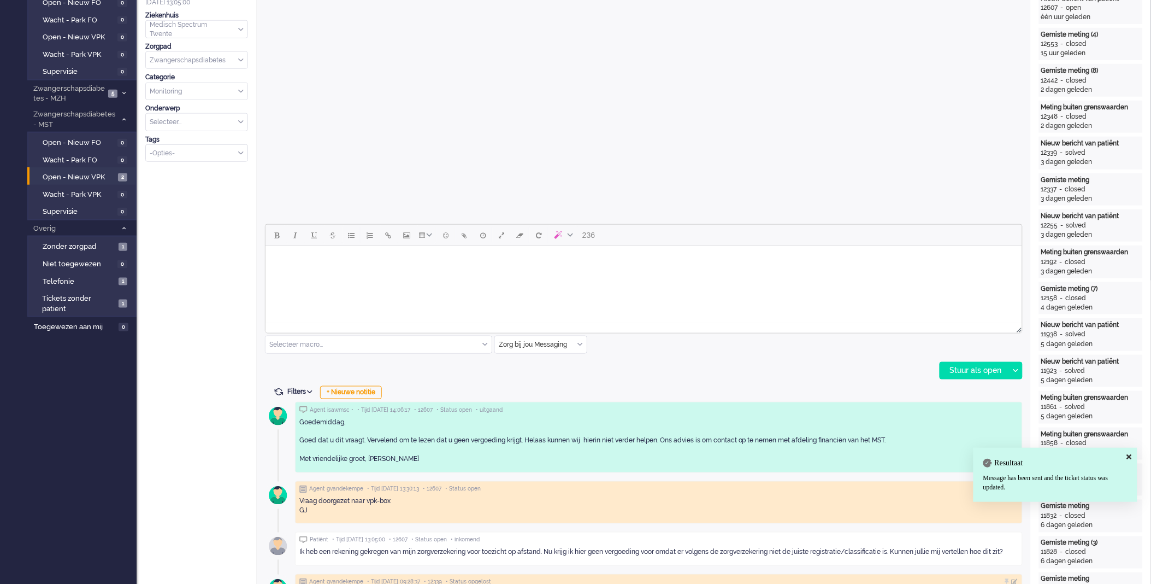
scroll to position [0, 0]
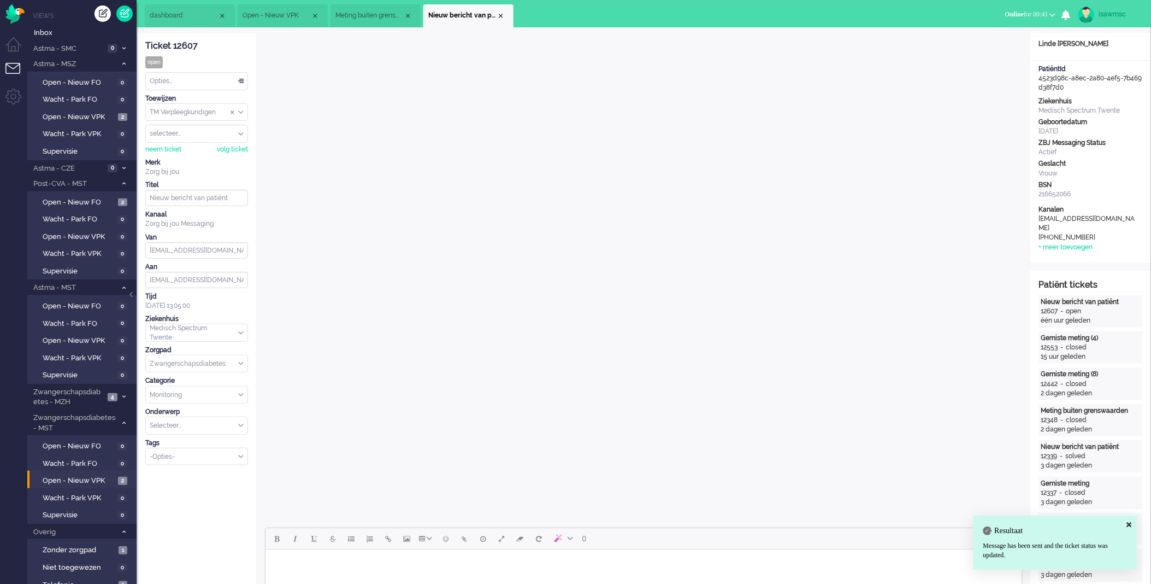
click at [228, 83] on div "Opties..." at bounding box center [197, 81] width 102 height 17
click at [209, 157] on li "Opgelost" at bounding box center [197, 159] width 102 height 16
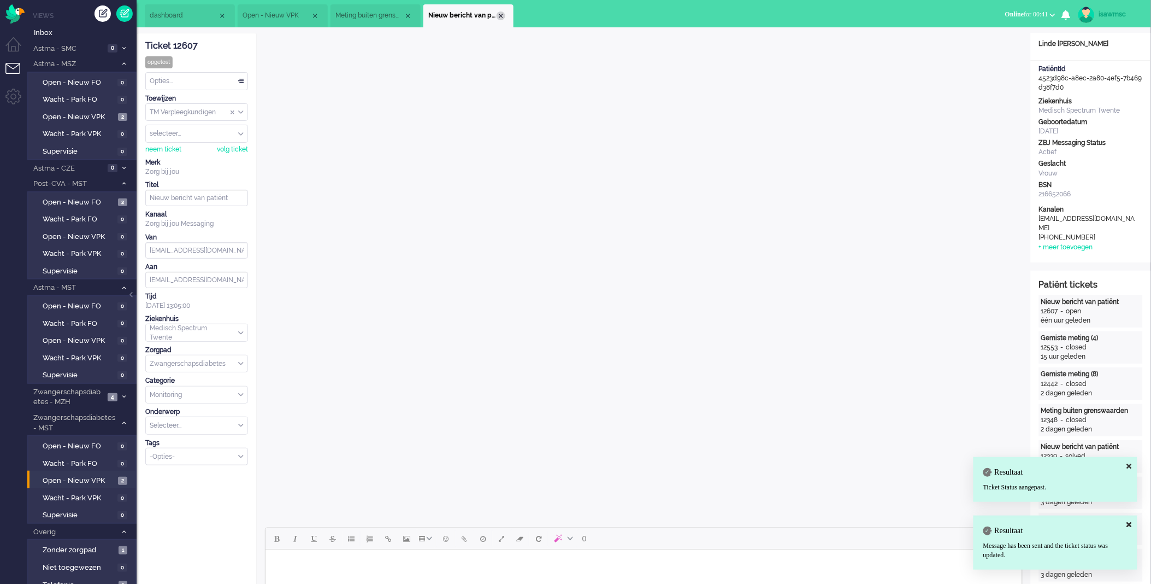
click at [503, 17] on div "Close tab" at bounding box center [501, 15] width 9 height 9
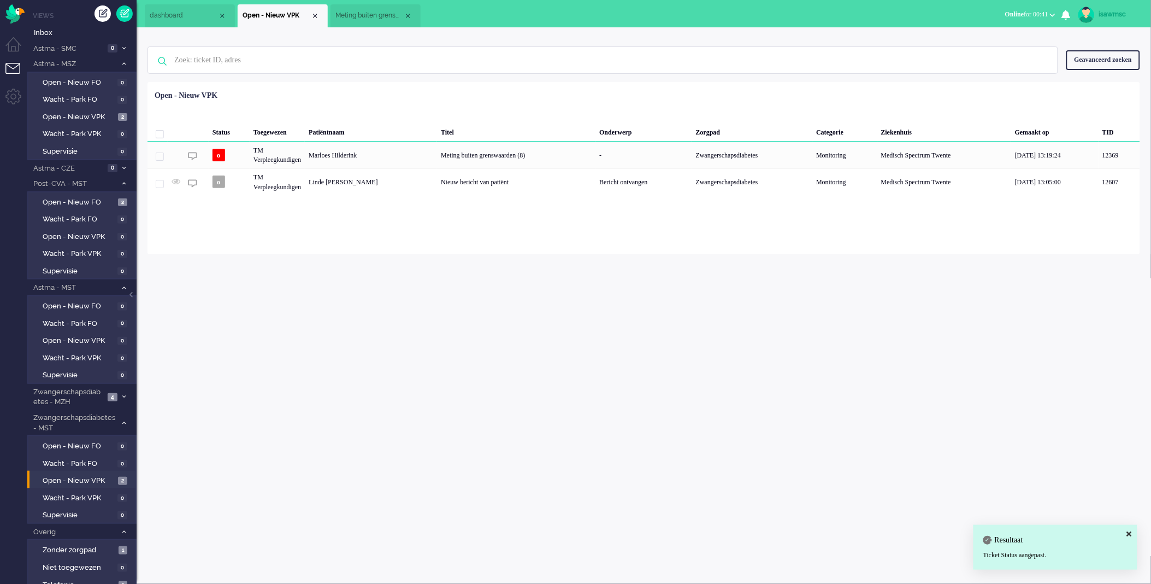
click at [361, 270] on div "isawmsc Thuis Ticket Csat Ticket Bijdragen Per dag Ticket Bijdragen Per Kanaal …" at bounding box center [644, 305] width 1015 height 556
click at [425, 102] on div "Geselecteerd 0 Set Status: open pending holding solved Verwijder Selecteer... U…" at bounding box center [644, 108] width 993 height 21
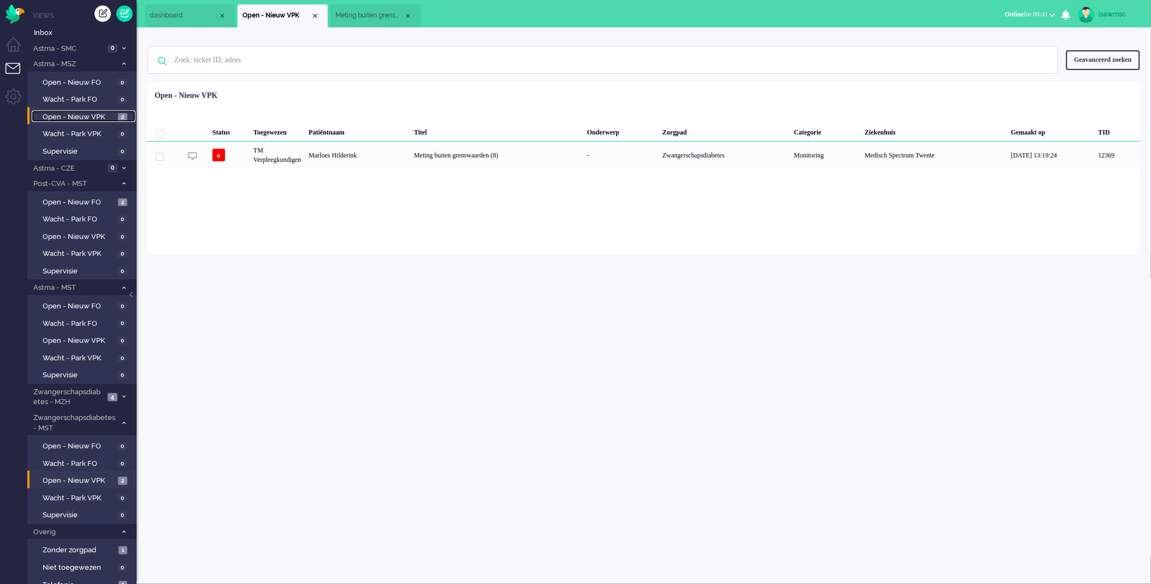
click at [102, 112] on span "Open - Nieuw VPK" at bounding box center [79, 117] width 73 height 10
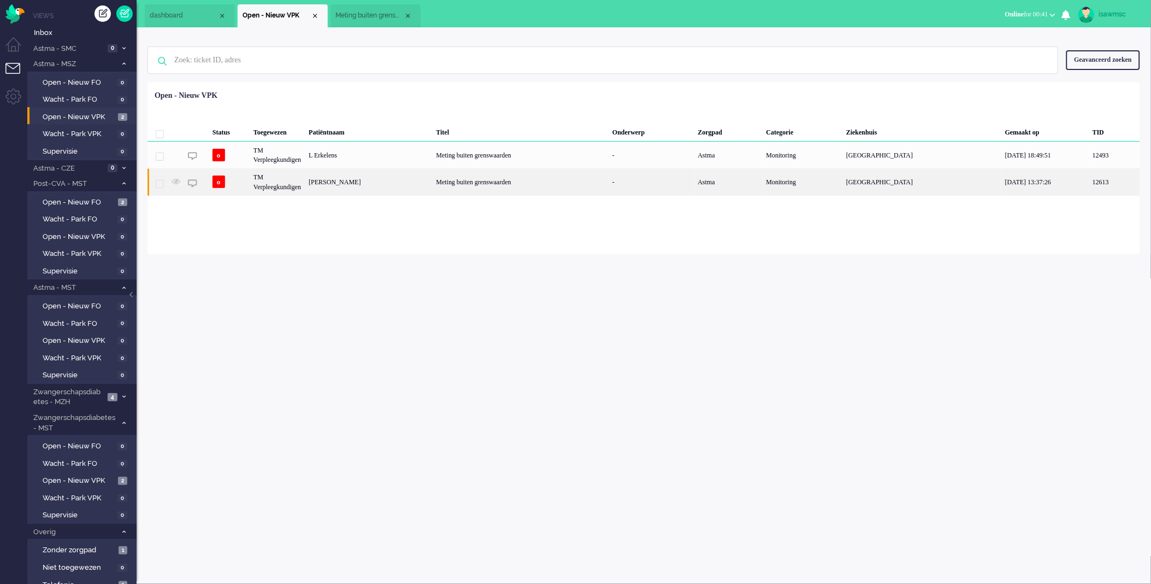
click at [347, 187] on div "[PERSON_NAME]" at bounding box center [368, 181] width 127 height 27
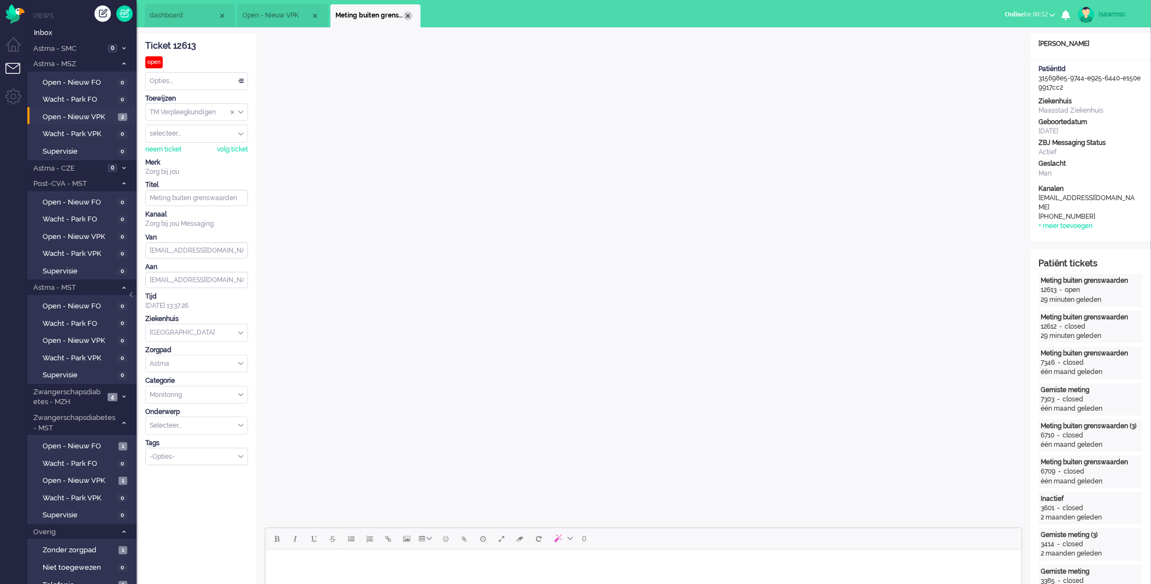
click at [405, 13] on div "Close tab" at bounding box center [408, 15] width 9 height 9
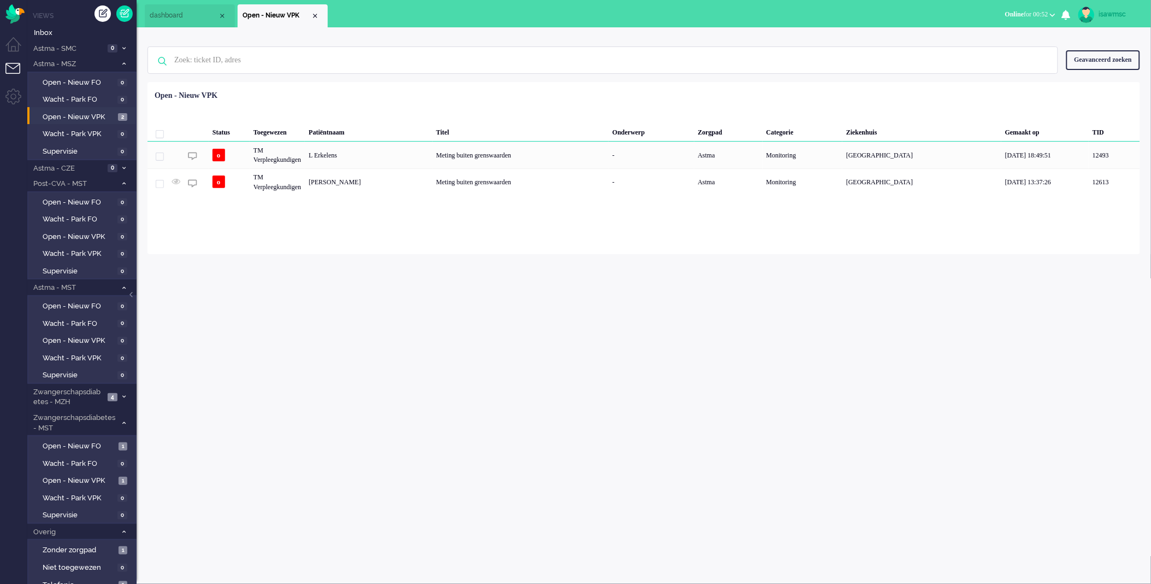
click at [322, 256] on div "isawmsc Thuis Ticket Csat Ticket Bijdragen Per dag Ticket Bijdragen Per Kanaal …" at bounding box center [644, 305] width 1015 height 556
click at [99, 478] on span "Open - Nieuw VPK" at bounding box center [79, 480] width 73 height 10
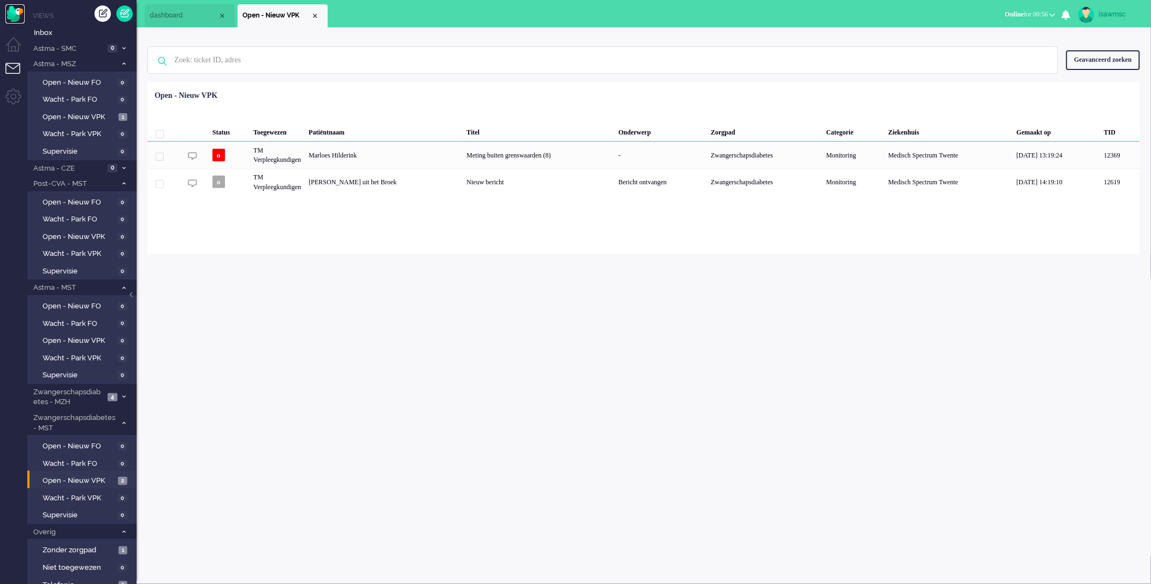
click at [19, 14] on img "Omnidesk" at bounding box center [14, 13] width 19 height 19
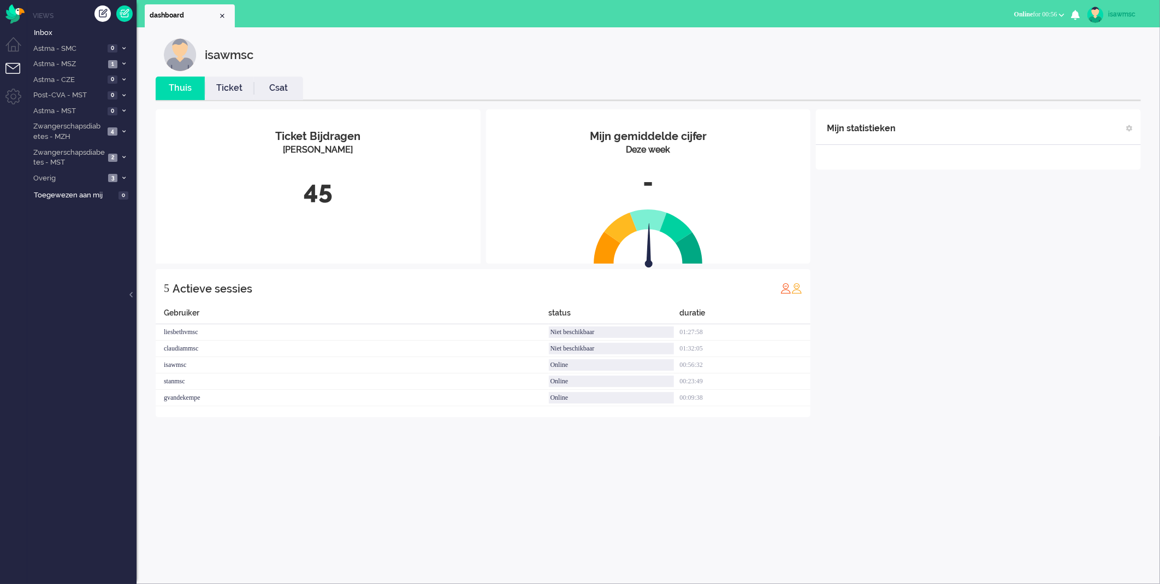
click at [322, 143] on div "Ticket Bijdragen" at bounding box center [318, 136] width 309 height 16
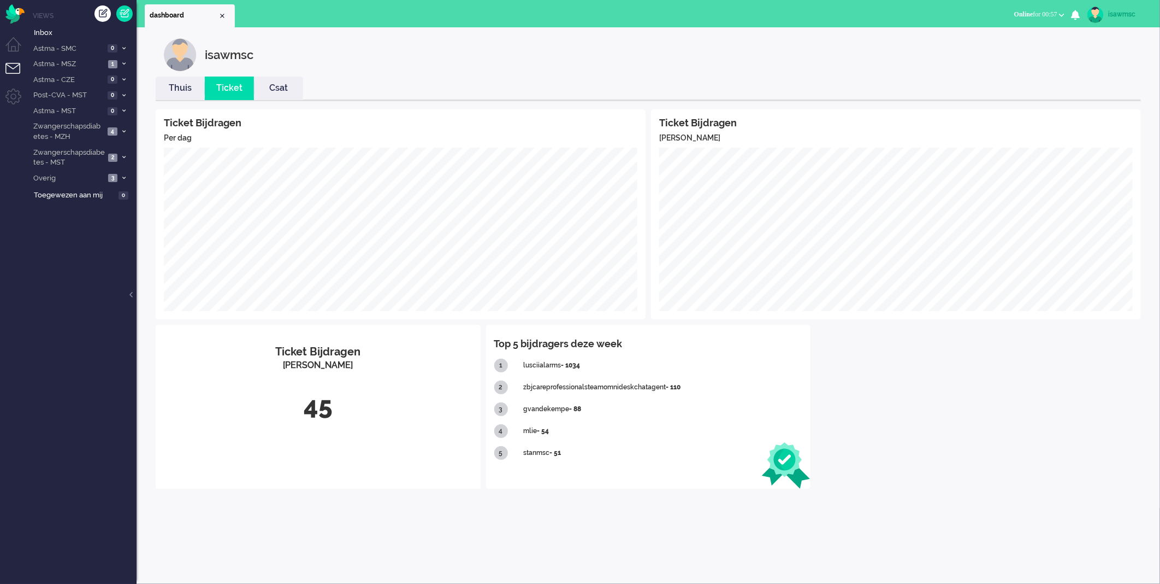
click at [626, 462] on div "stanmsc - 51" at bounding box center [662, 453] width 279 height 22
click at [111, 60] on span "1" at bounding box center [112, 64] width 9 height 8
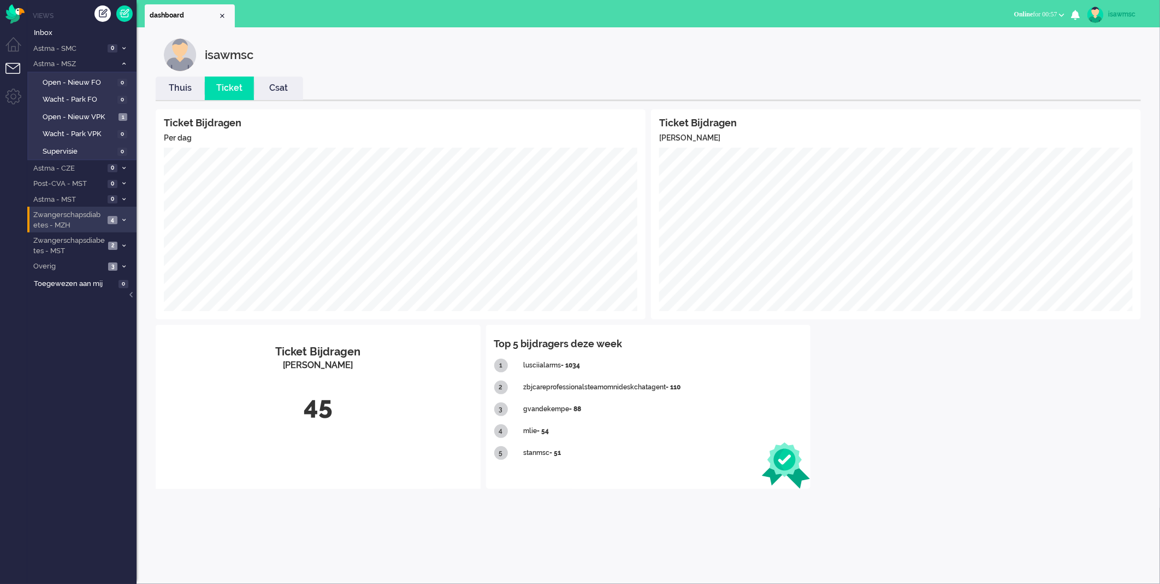
click at [118, 217] on li "Zwangerschapsdiabetes - MZH 4" at bounding box center [81, 220] width 109 height 26
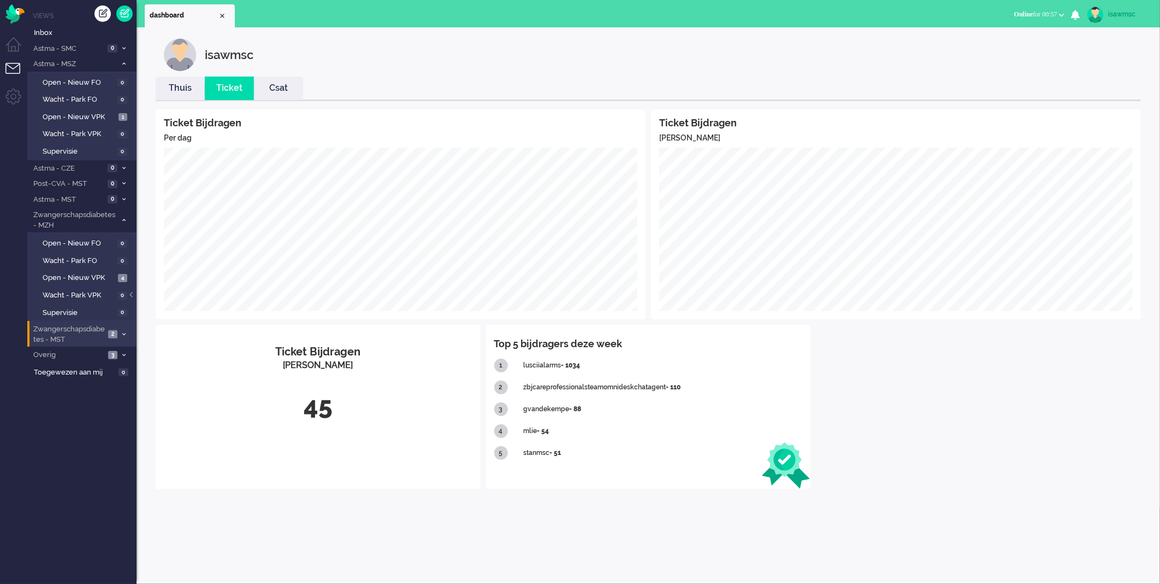
click at [112, 330] on span "2" at bounding box center [112, 334] width 9 height 8
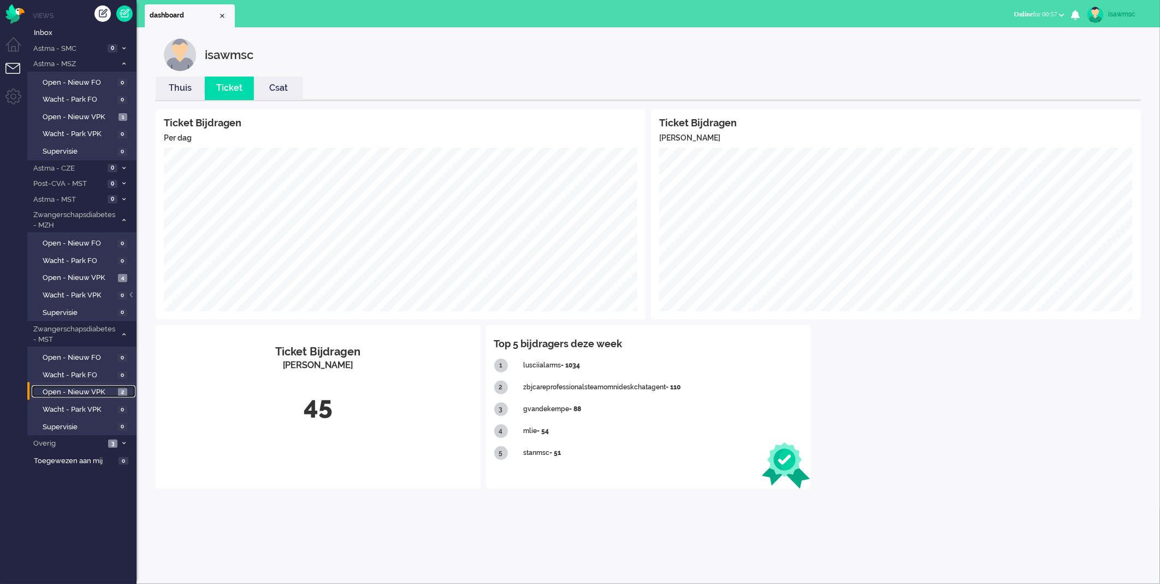
click at [101, 387] on span "Open - Nieuw VPK" at bounding box center [79, 392] width 73 height 10
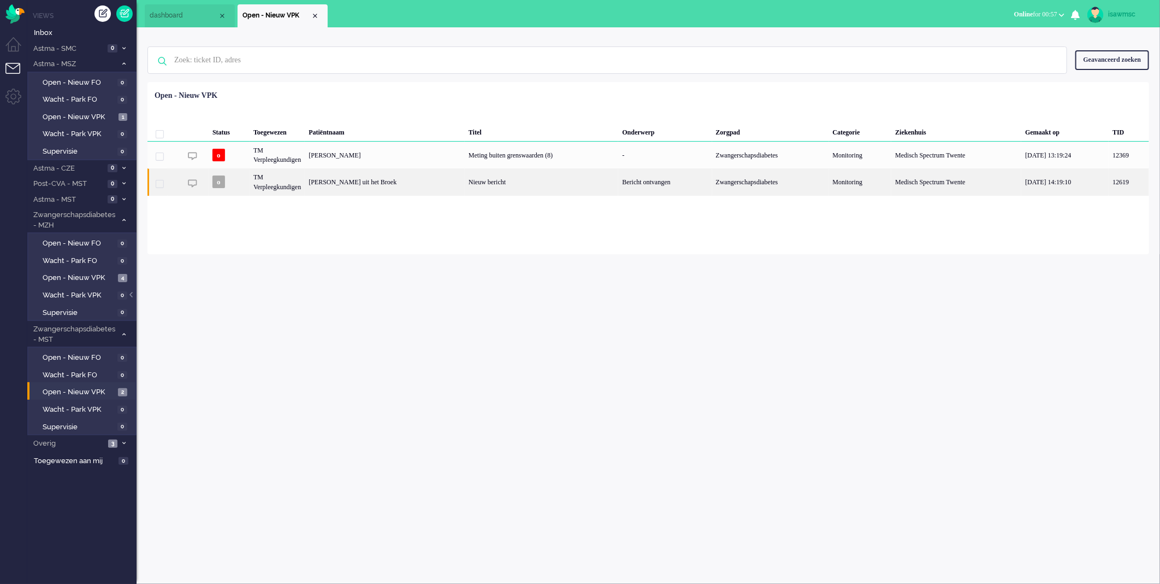
click at [315, 191] on div "[PERSON_NAME] uit het Broek" at bounding box center [385, 181] width 160 height 27
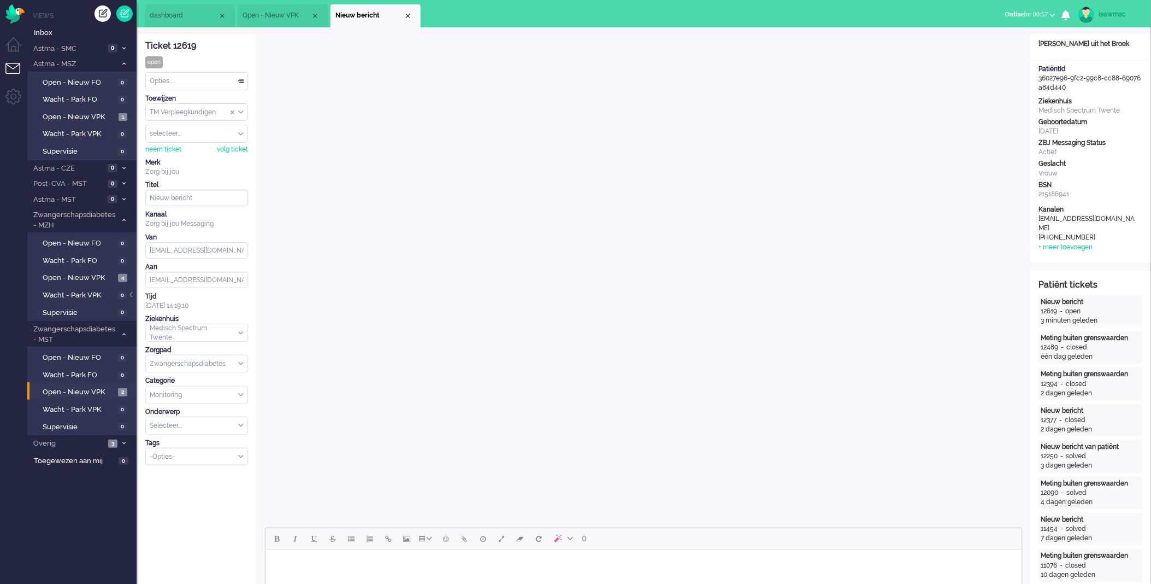
click at [411, 12] on li "Nieuw bericht" at bounding box center [376, 15] width 90 height 23
click at [410, 14] on div "Close tab" at bounding box center [408, 15] width 9 height 9
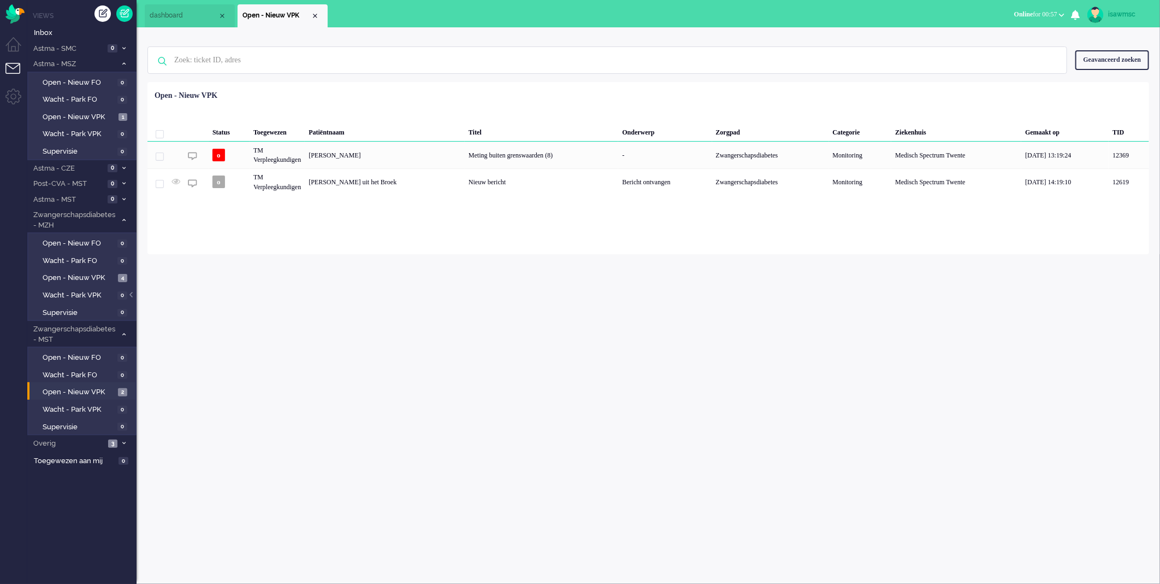
click at [386, 264] on div "isawmsc Thuis Ticket Csat Ticket Bijdragen Per dag Ticket Bijdragen Per Kanaal …" at bounding box center [649, 305] width 1024 height 556
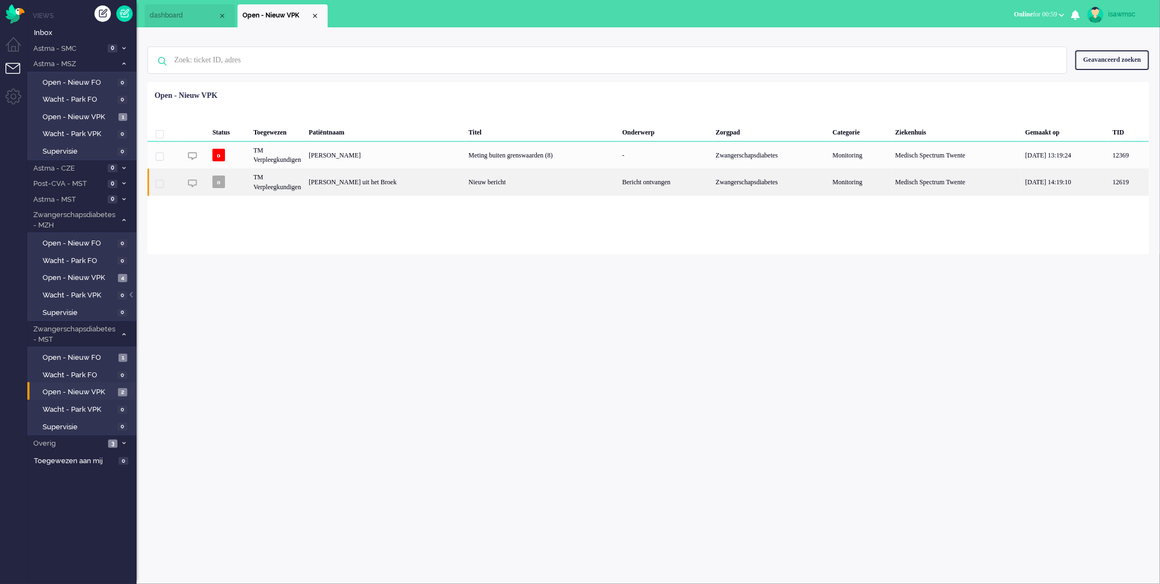
click at [420, 184] on div "[PERSON_NAME] uit het Broek" at bounding box center [385, 181] width 160 height 27
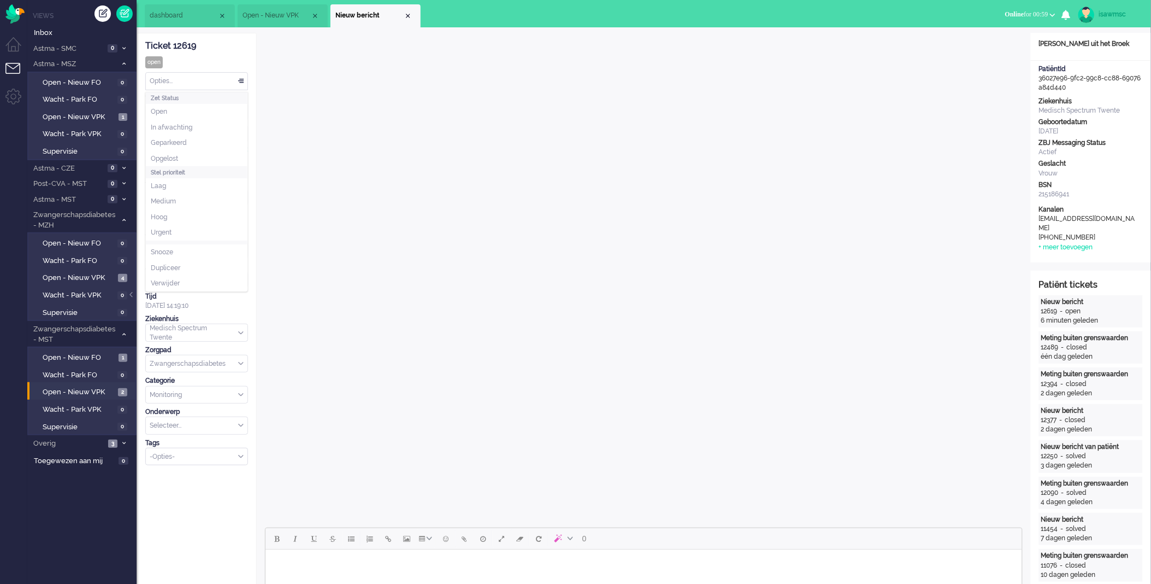
click at [227, 82] on div "Opties..." at bounding box center [197, 81] width 102 height 17
click at [187, 158] on div "Merk" at bounding box center [196, 162] width 103 height 9
click at [216, 79] on div "Opties..." at bounding box center [197, 81] width 102 height 17
click at [198, 157] on li "Opgelost" at bounding box center [197, 159] width 102 height 16
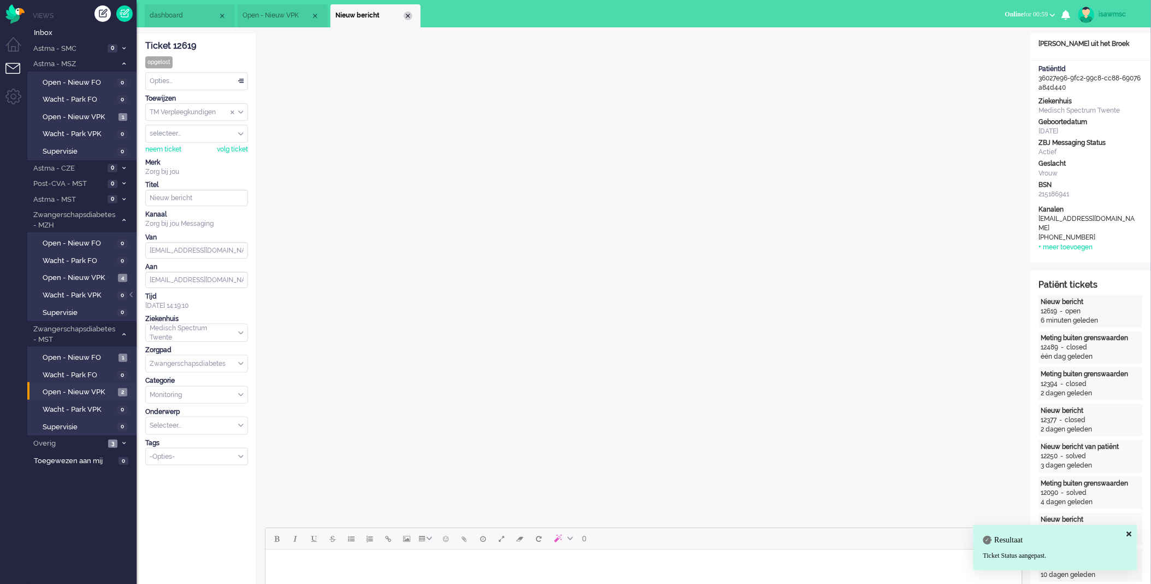
click at [405, 15] on div "Close tab" at bounding box center [408, 15] width 9 height 9
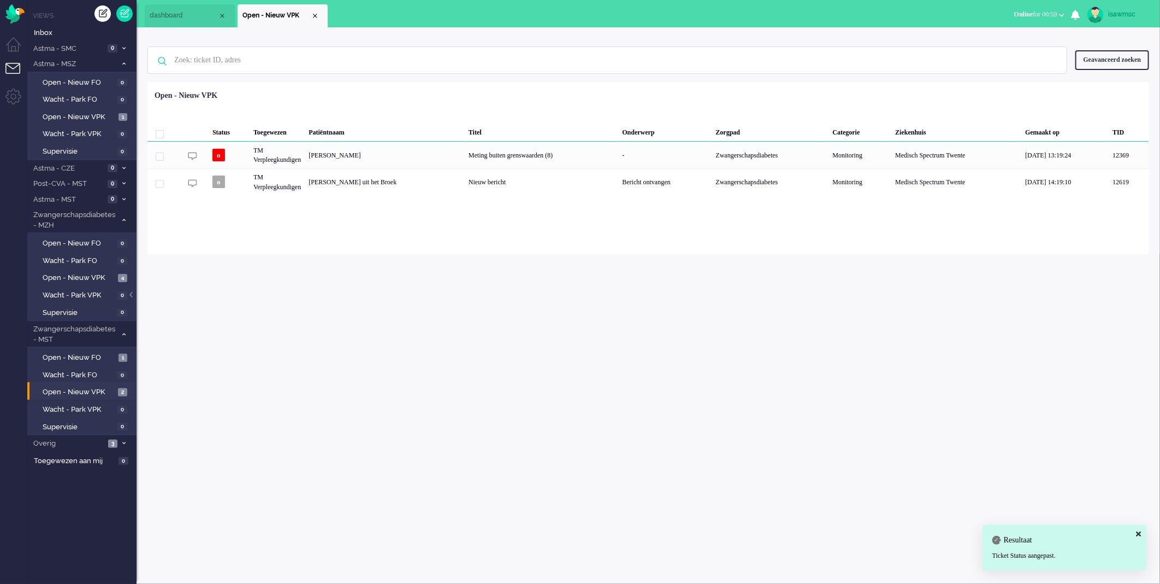
click at [400, 216] on div "Loading... Status Toegewezen Patiëntnaam Titel Onderwerp Zorgpad Categorie Ziek…" at bounding box center [649, 168] width 1002 height 172
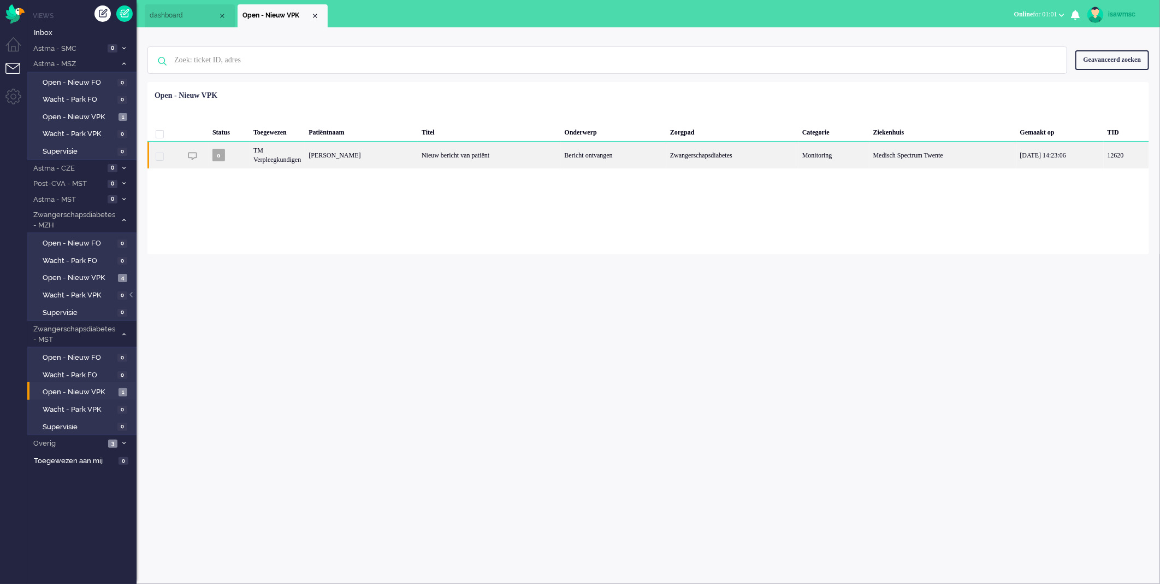
click at [305, 155] on div "TM Verpleegkundigen" at bounding box center [277, 155] width 55 height 27
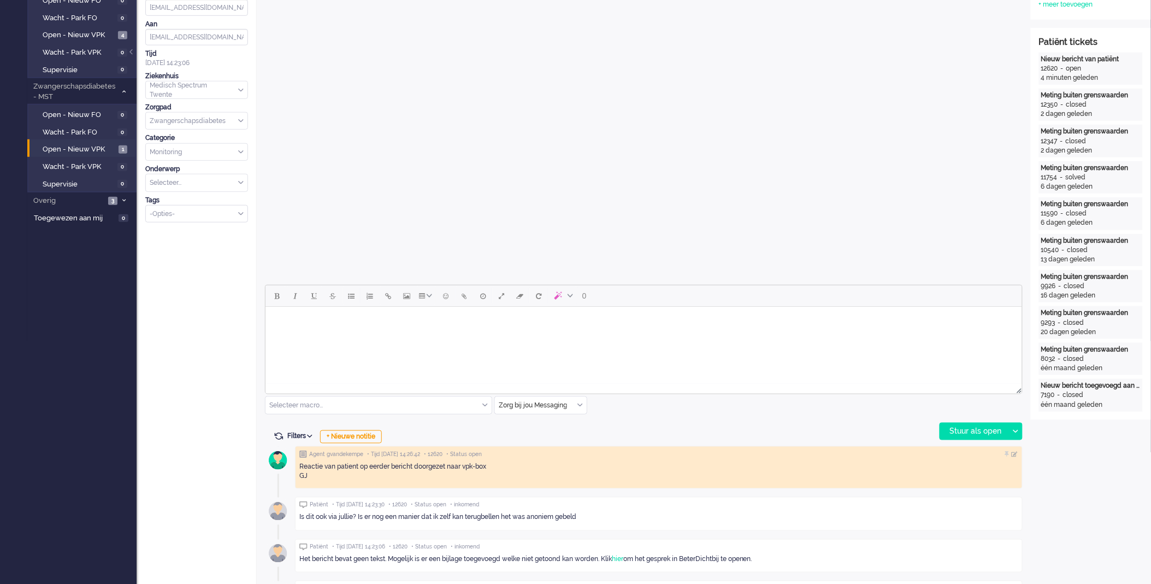
scroll to position [485, 0]
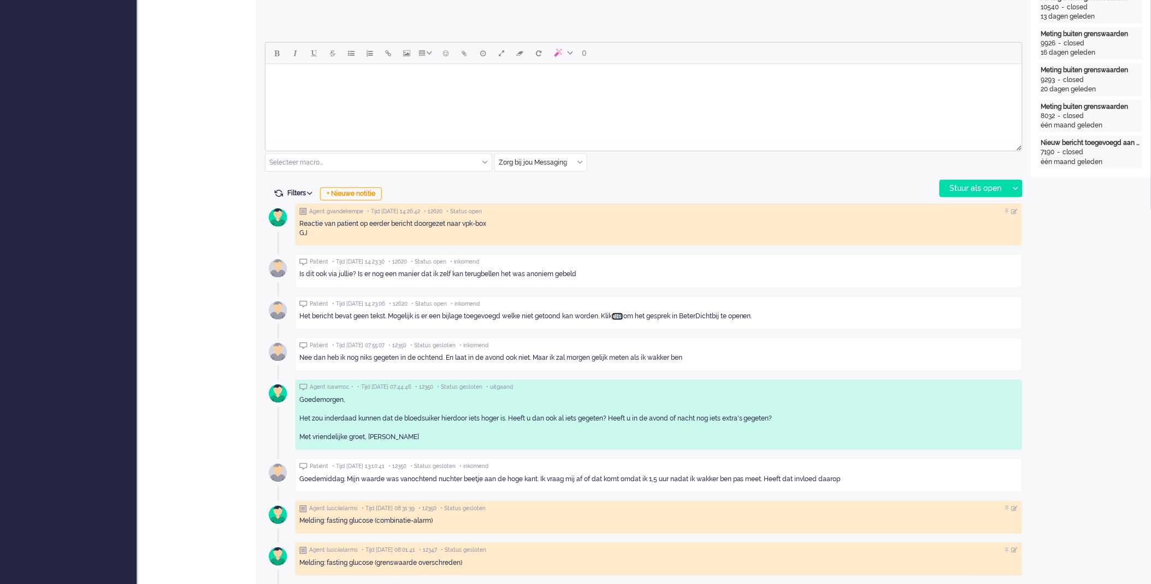
click at [623, 317] on link "hier" at bounding box center [617, 317] width 11 height 8
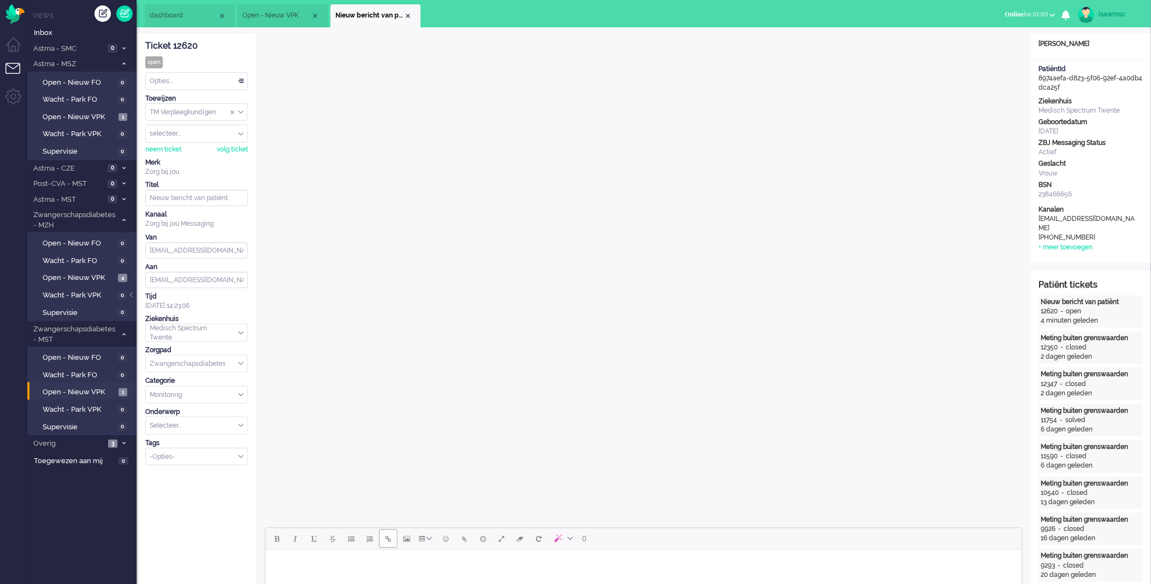
scroll to position [182, 0]
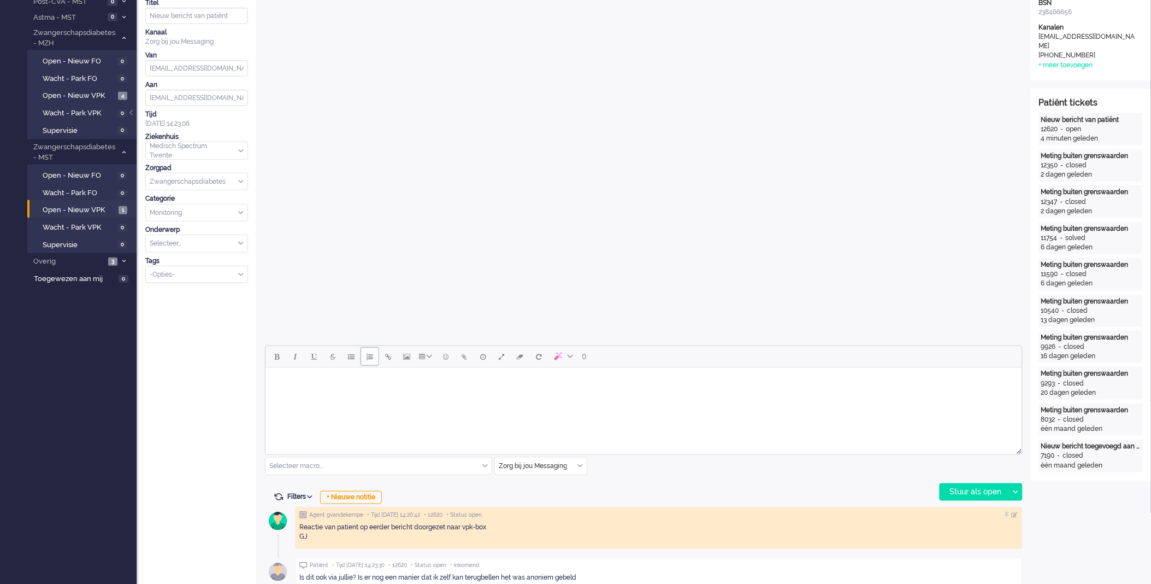
drag, startPoint x: 372, startPoint y: 361, endPoint x: 105, endPoint y: 0, distance: 448.6
click at [372, 361] on span "Numbered list" at bounding box center [370, 356] width 7 height 9
drag, startPoint x: 329, startPoint y: 383, endPoint x: 250, endPoint y: 389, distance: 79.4
click at [265, 389] on html at bounding box center [643, 387] width 757 height 41
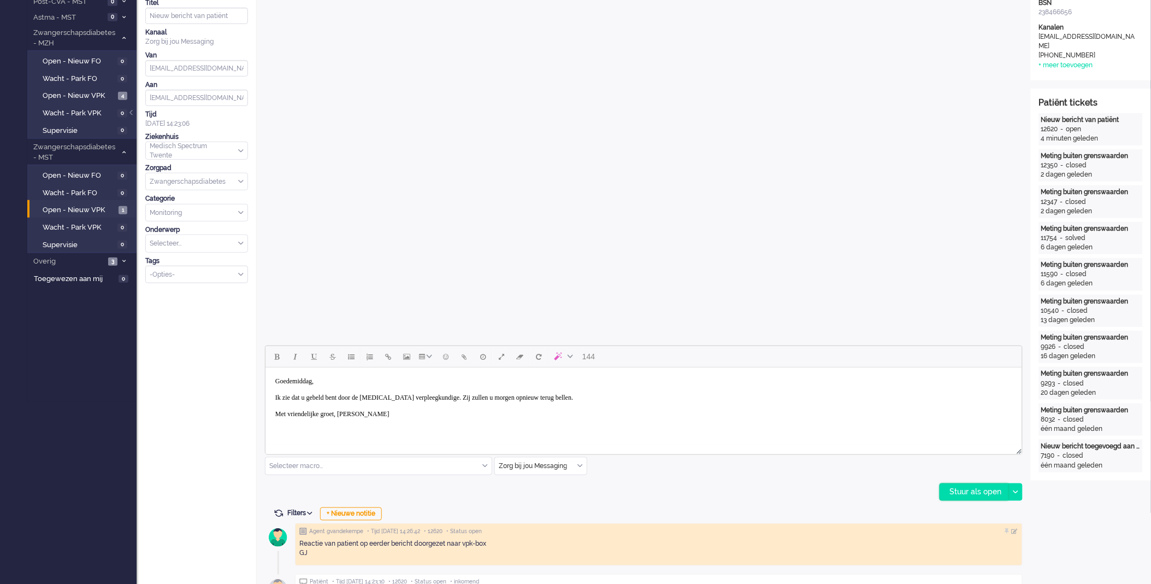
click at [973, 498] on div "Stuur als open" at bounding box center [974, 492] width 68 height 16
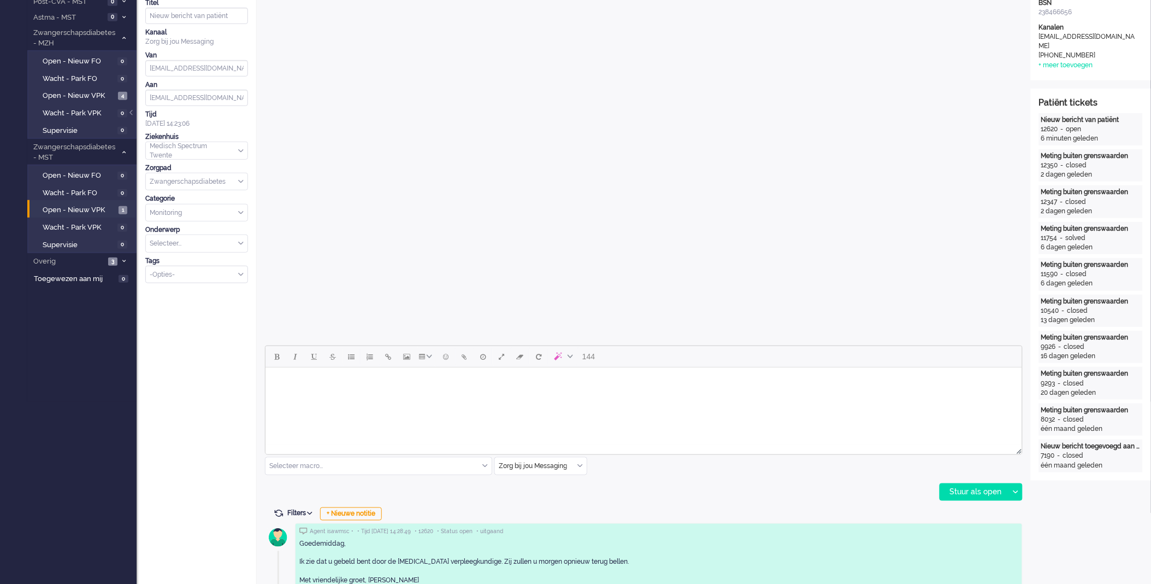
scroll to position [0, 0]
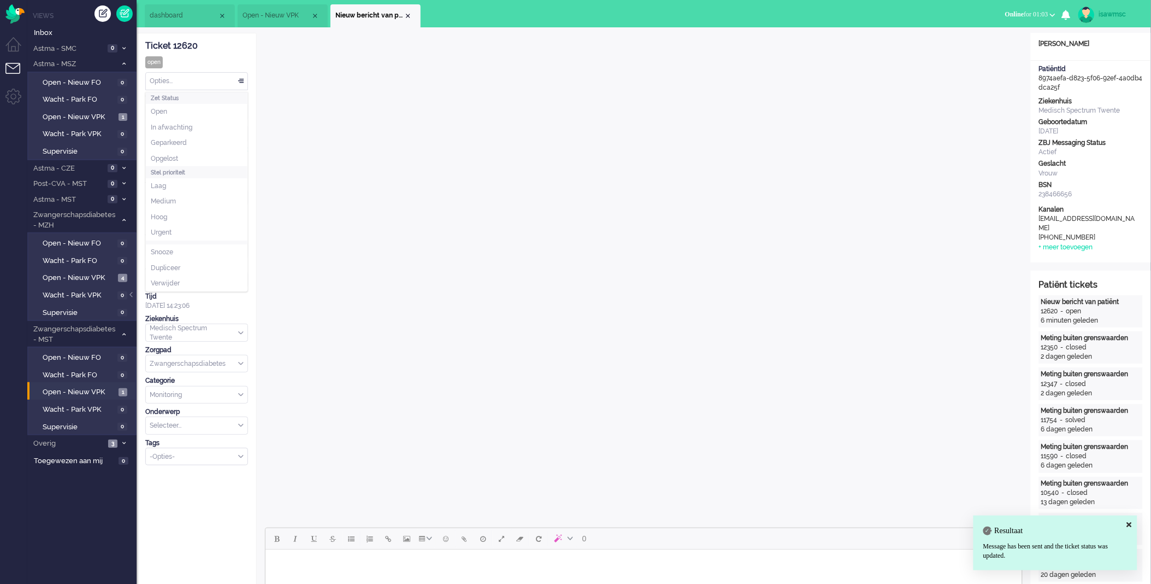
click at [187, 74] on div "Opties..." at bounding box center [197, 81] width 102 height 17
click at [185, 156] on li "Opgelost" at bounding box center [197, 159] width 102 height 16
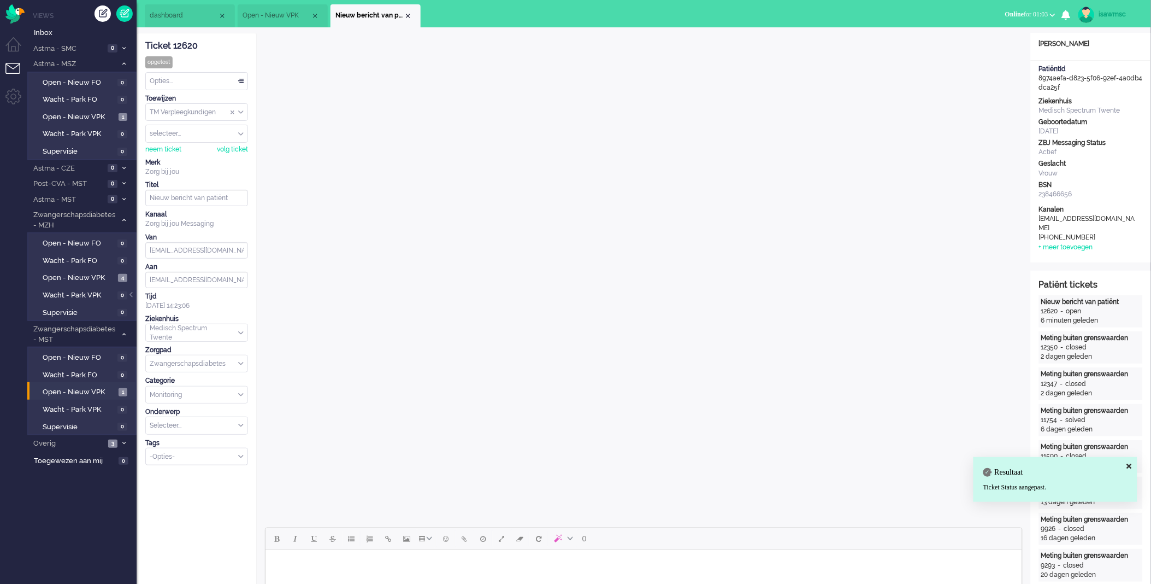
click at [408, 19] on div "Close tab" at bounding box center [408, 15] width 9 height 9
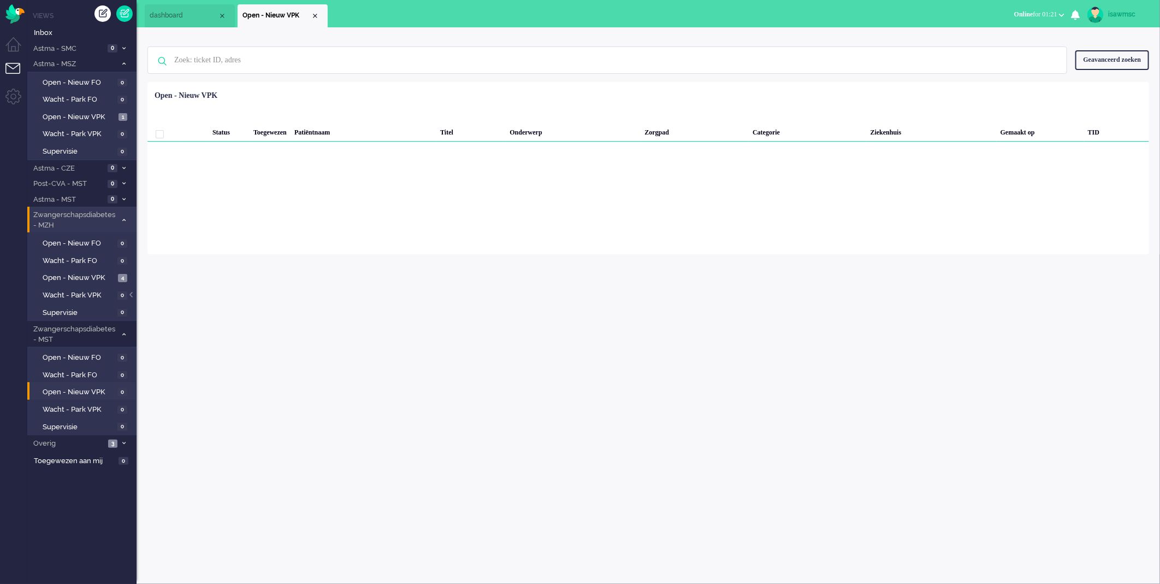
click at [122, 220] on icon at bounding box center [123, 220] width 3 height 4
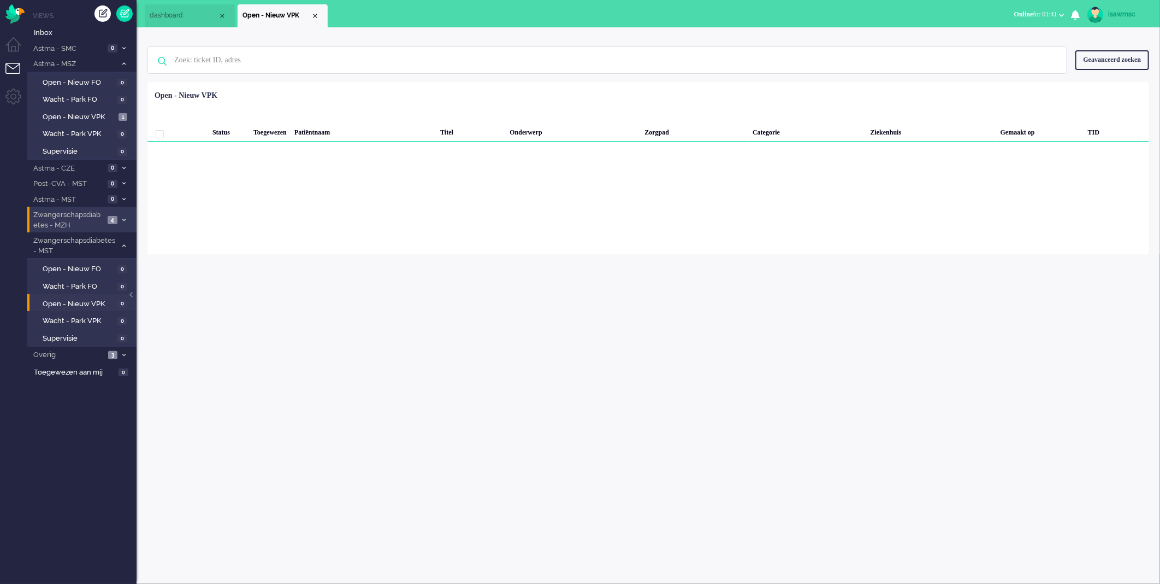
click at [437, 276] on div "isawmsc Thuis Ticket Csat Ticket Bijdragen Per dag Ticket Bijdragen Per Kanaal …" at bounding box center [649, 305] width 1024 height 556
click at [243, 235] on div "Loading... Status Toegewezen Patiëntnaam Titel Onderwerp Zorgpad Categorie Ziek…" at bounding box center [649, 168] width 1002 height 172
click at [243, 307] on div "isawmsc Thuis Ticket Csat Ticket Bijdragen Per dag Ticket Bijdragen Per Kanaal …" at bounding box center [649, 305] width 1024 height 556
click at [127, 112] on link "Open - Nieuw VPK 1" at bounding box center [84, 116] width 104 height 12
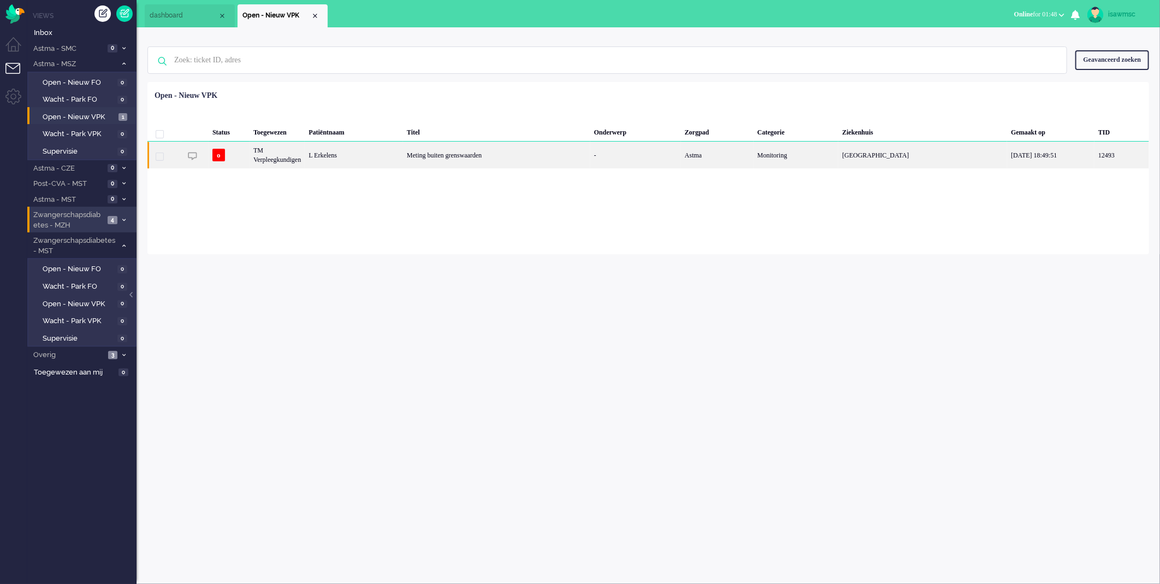
click at [426, 167] on div "Meting buiten grenswaarden" at bounding box center [496, 155] width 187 height 27
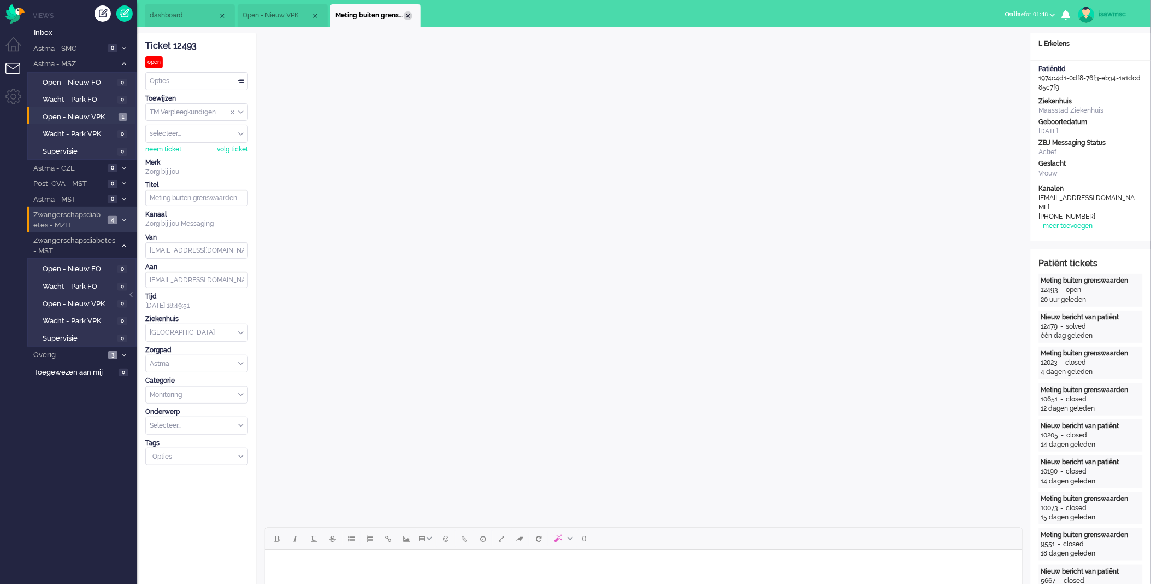
click at [411, 14] on div "Close tab" at bounding box center [408, 15] width 9 height 9
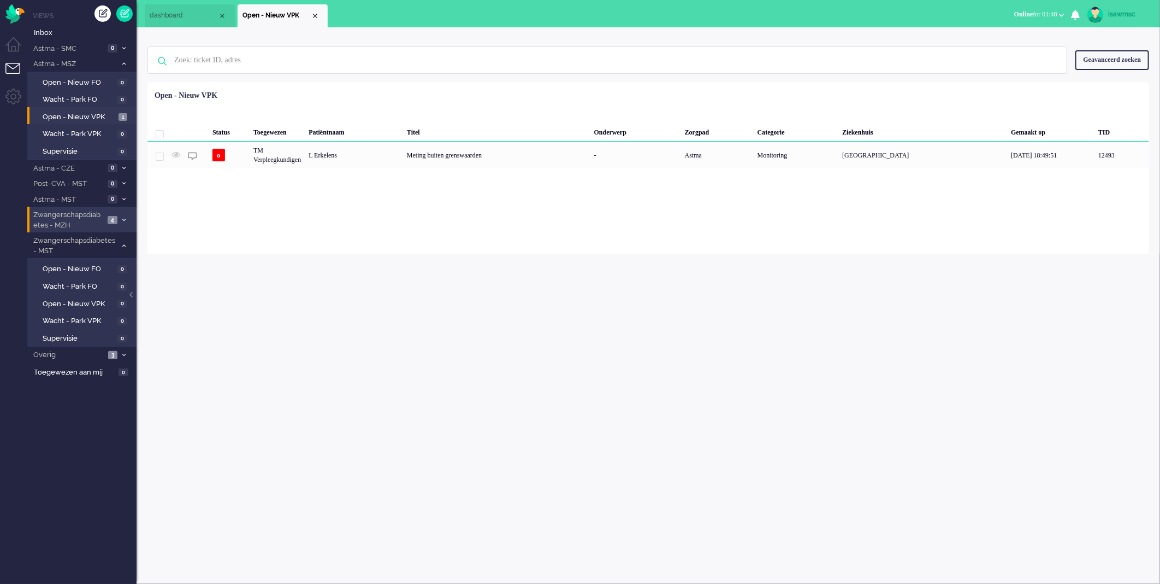
click at [408, 14] on ul "dashboard Open - Nieuw VPK" at bounding box center [542, 13] width 794 height 27
click at [312, 19] on li "Open - Nieuw VPK" at bounding box center [283, 15] width 90 height 23
click at [310, 17] on span "Open - Nieuw VPK" at bounding box center [277, 15] width 68 height 9
click at [315, 17] on div "Close tab" at bounding box center [315, 15] width 9 height 9
click at [382, 26] on ul "dashboard Open - Nieuw VPK" at bounding box center [542, 13] width 794 height 27
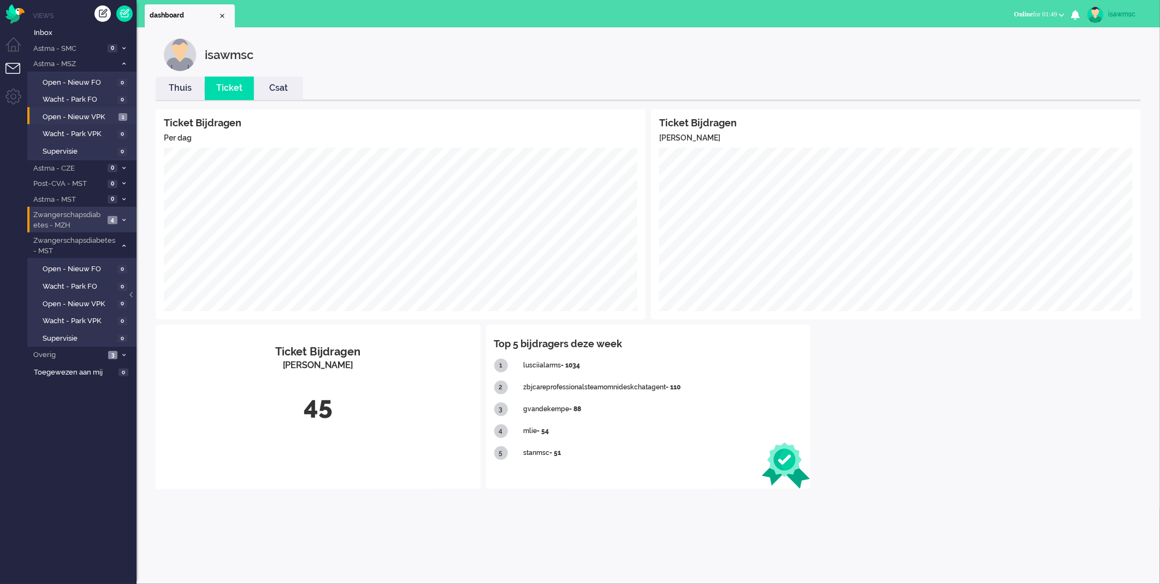
click at [283, 417] on div "45" at bounding box center [318, 406] width 309 height 36
click at [554, 358] on div "lusciialarms - 1034" at bounding box center [662, 366] width 279 height 22
click at [241, 90] on link "Ticket" at bounding box center [229, 88] width 49 height 13
click at [194, 85] on link "Thuis" at bounding box center [180, 88] width 49 height 13
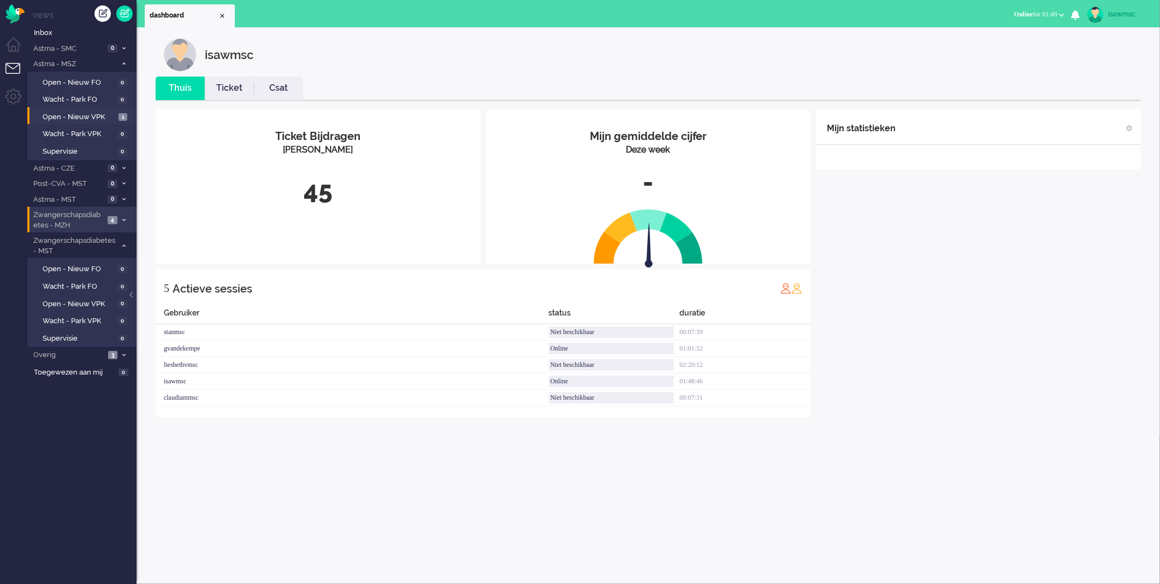
click at [318, 164] on div "Ticket Bijdragen Per Kanaal 45" at bounding box center [318, 171] width 325 height 124
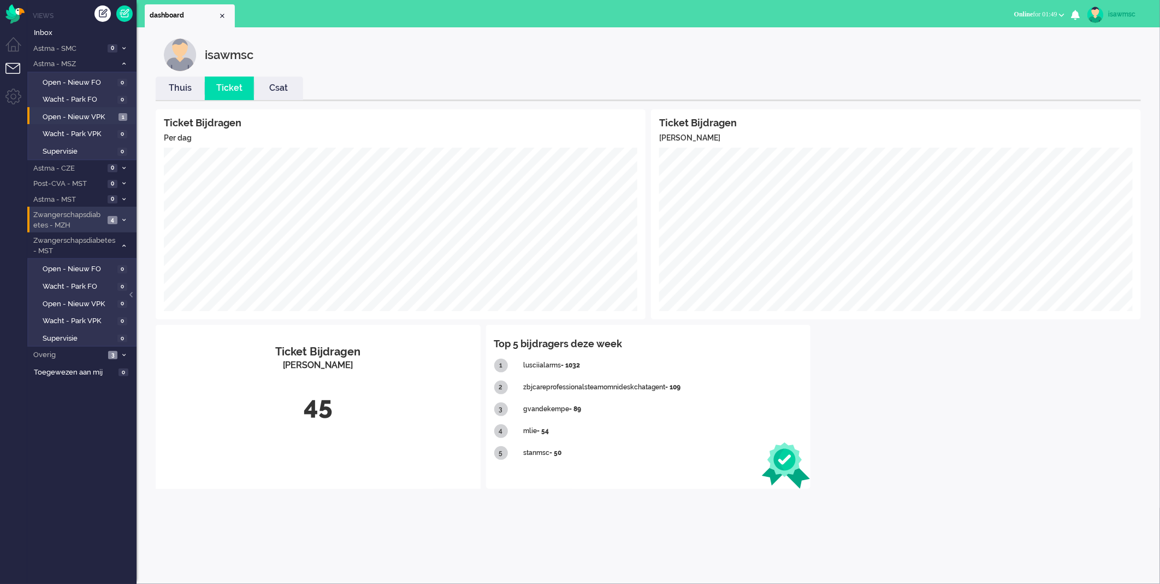
click at [506, 48] on div "isawmsc" at bounding box center [657, 54] width 986 height 33
click at [115, 441] on ul "Views Inbox Astma - SMC 0 Open - Nieuw FO 0 Wacht - Park FO 0" at bounding box center [81, 292] width 109 height 584
